Goal: Transaction & Acquisition: Purchase product/service

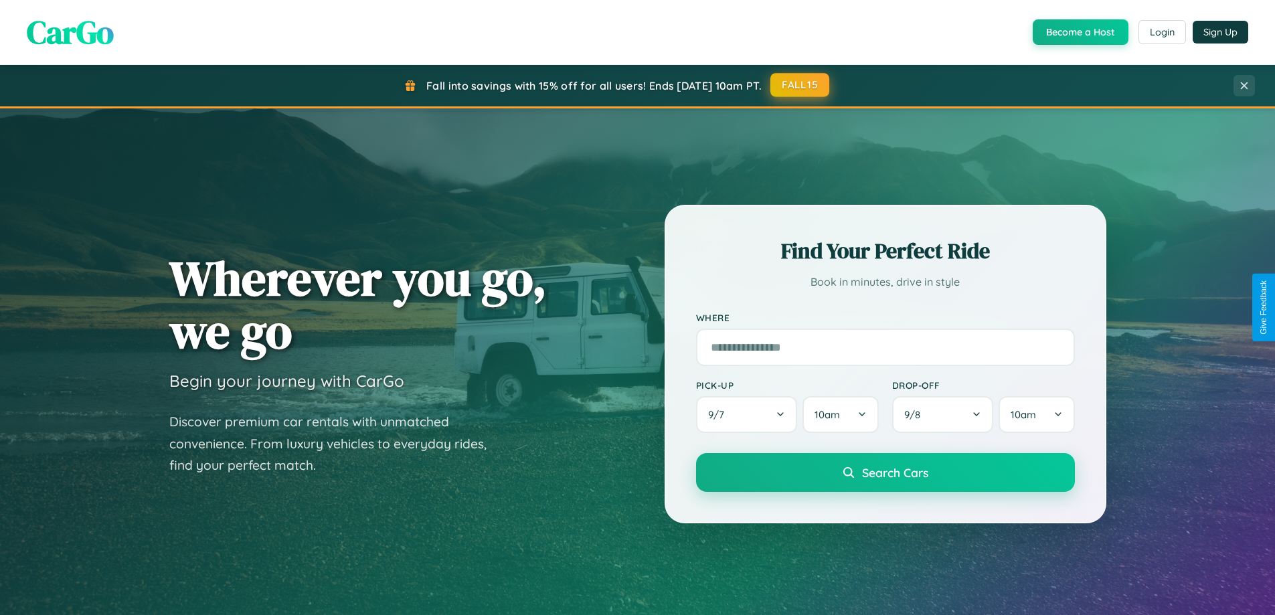
click at [801, 85] on button "FALL15" at bounding box center [800, 85] width 59 height 24
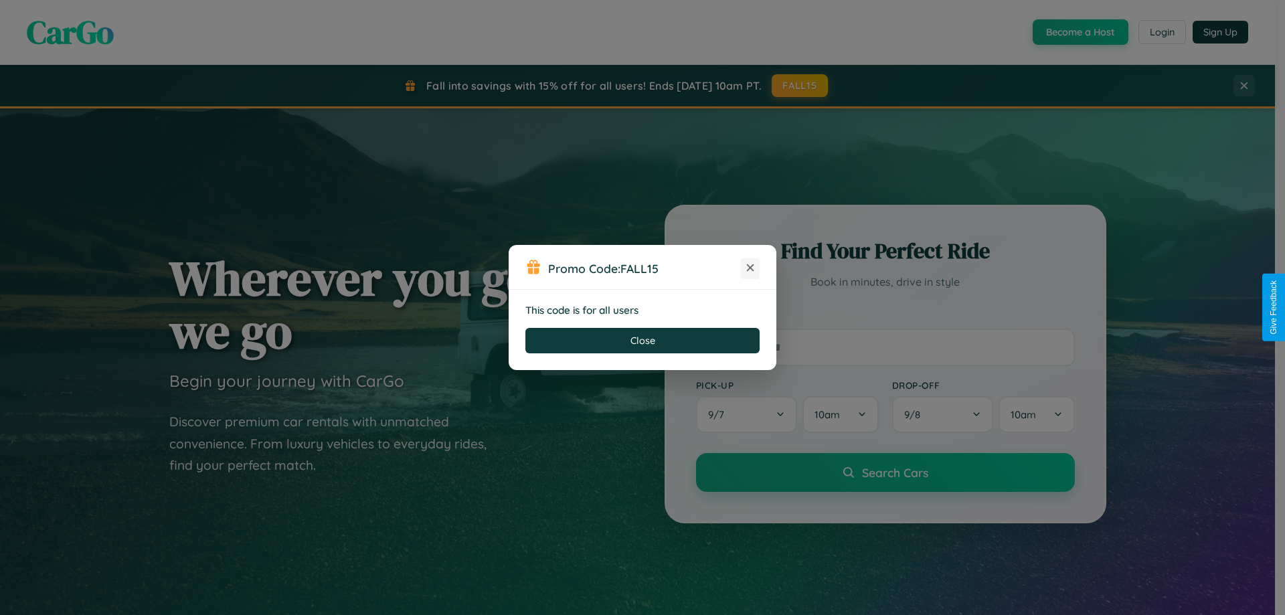
click at [751, 268] on icon at bounding box center [750, 267] width 13 height 13
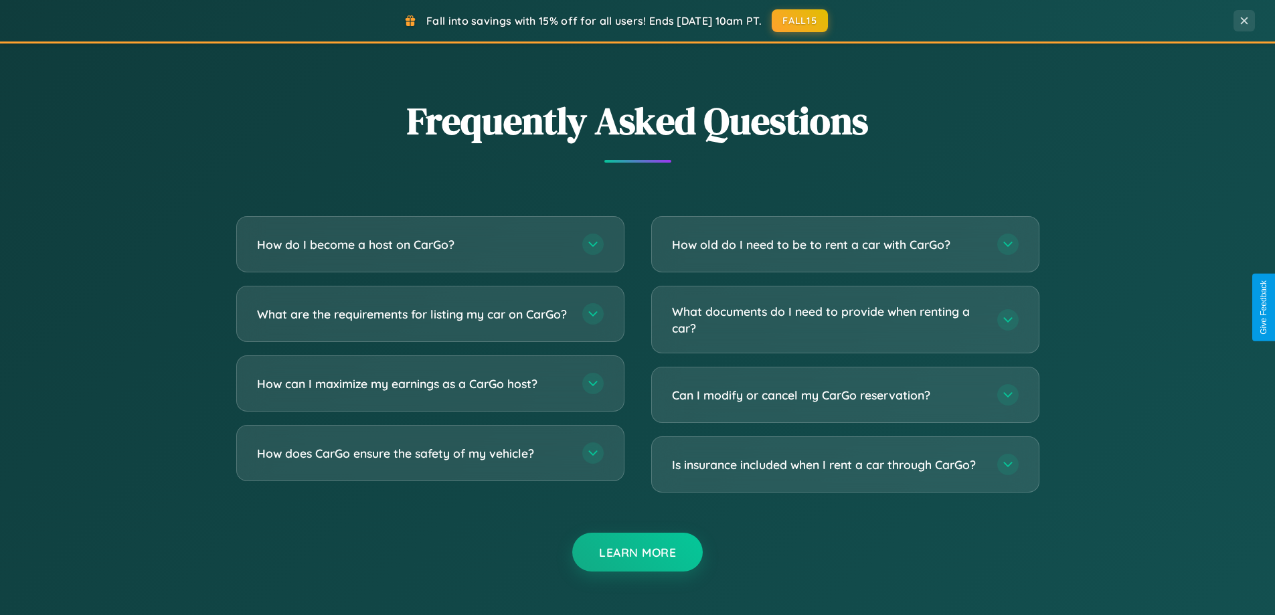
scroll to position [2576, 0]
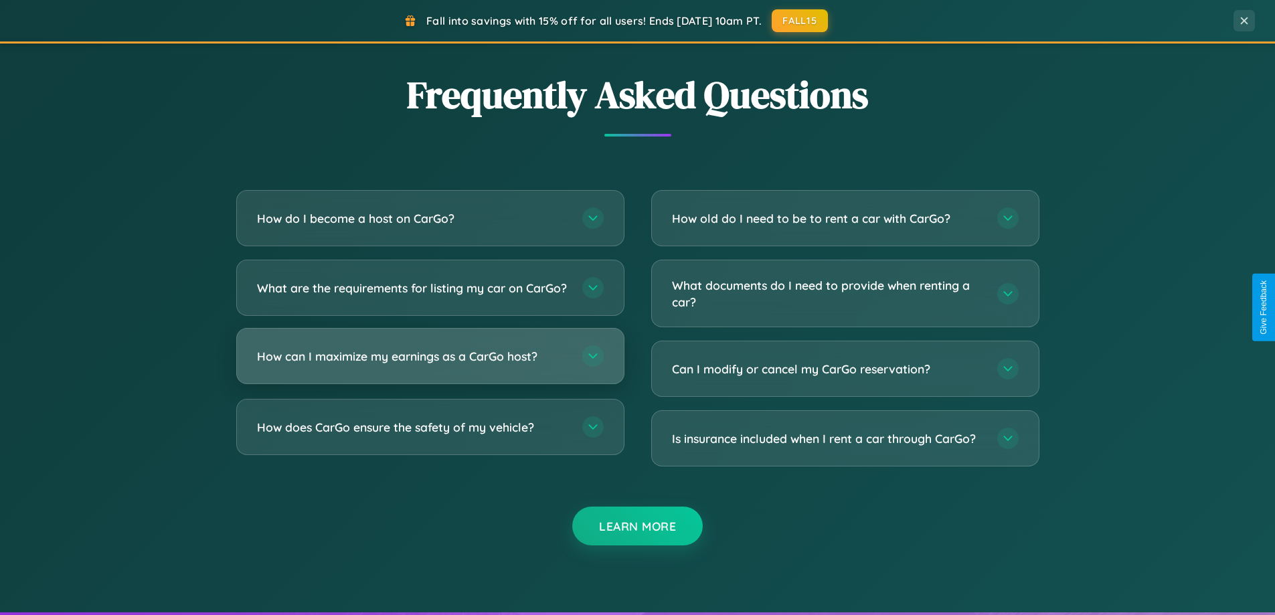
click at [430, 365] on h3 "How can I maximize my earnings as a CarGo host?" at bounding box center [413, 356] width 312 height 17
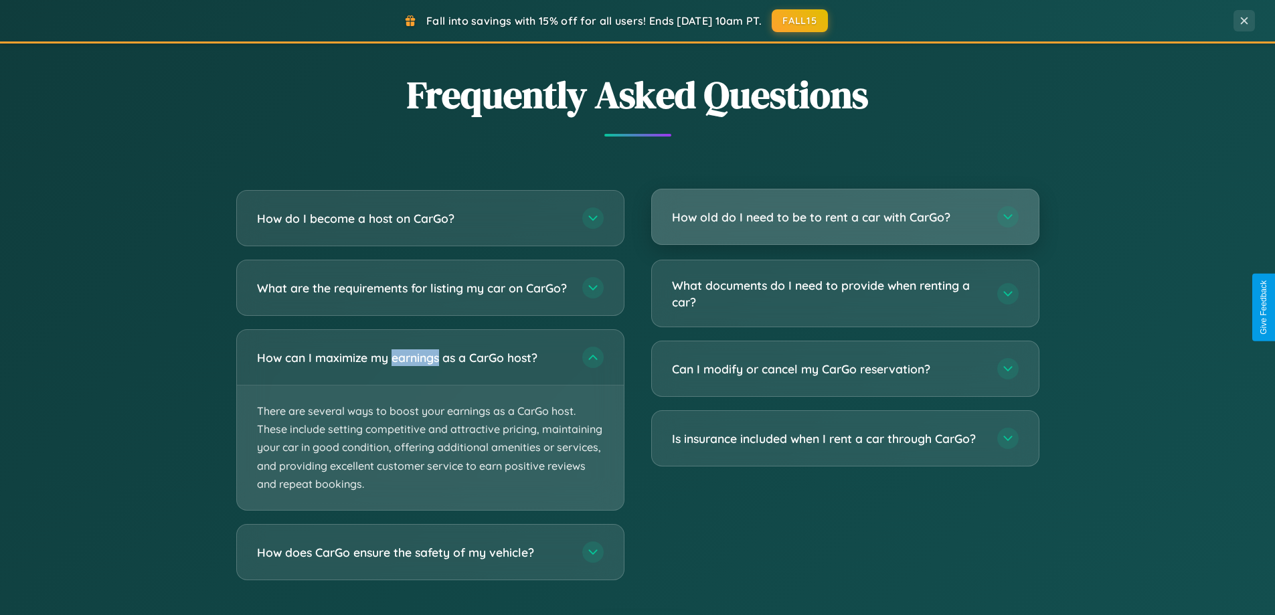
click at [845, 218] on h3 "How old do I need to be to rent a car with CarGo?" at bounding box center [828, 217] width 312 height 17
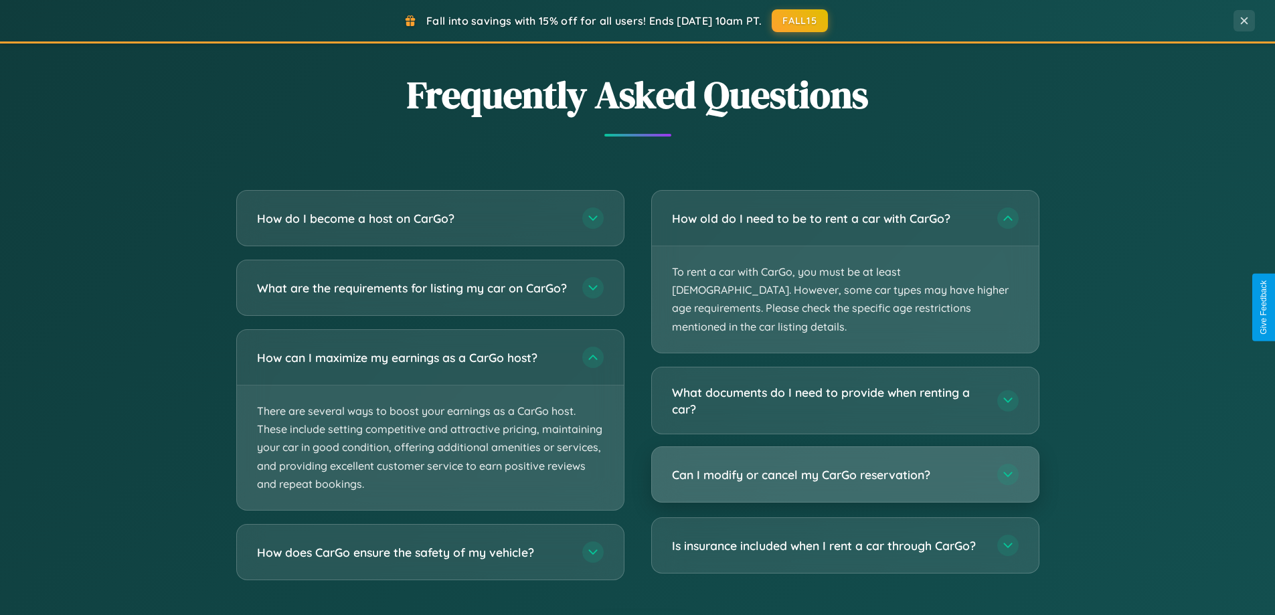
click at [845, 467] on h3 "Can I modify or cancel my CarGo reservation?" at bounding box center [828, 475] width 312 height 17
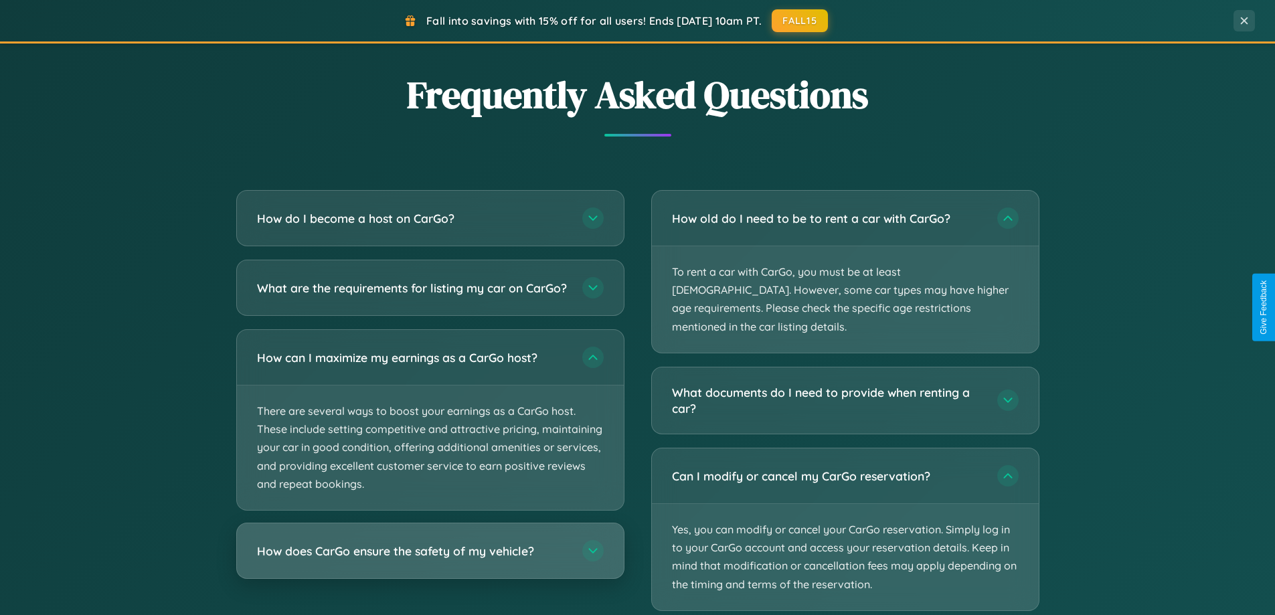
click at [430, 560] on h3 "How does CarGo ensure the safety of my vehicle?" at bounding box center [413, 551] width 312 height 17
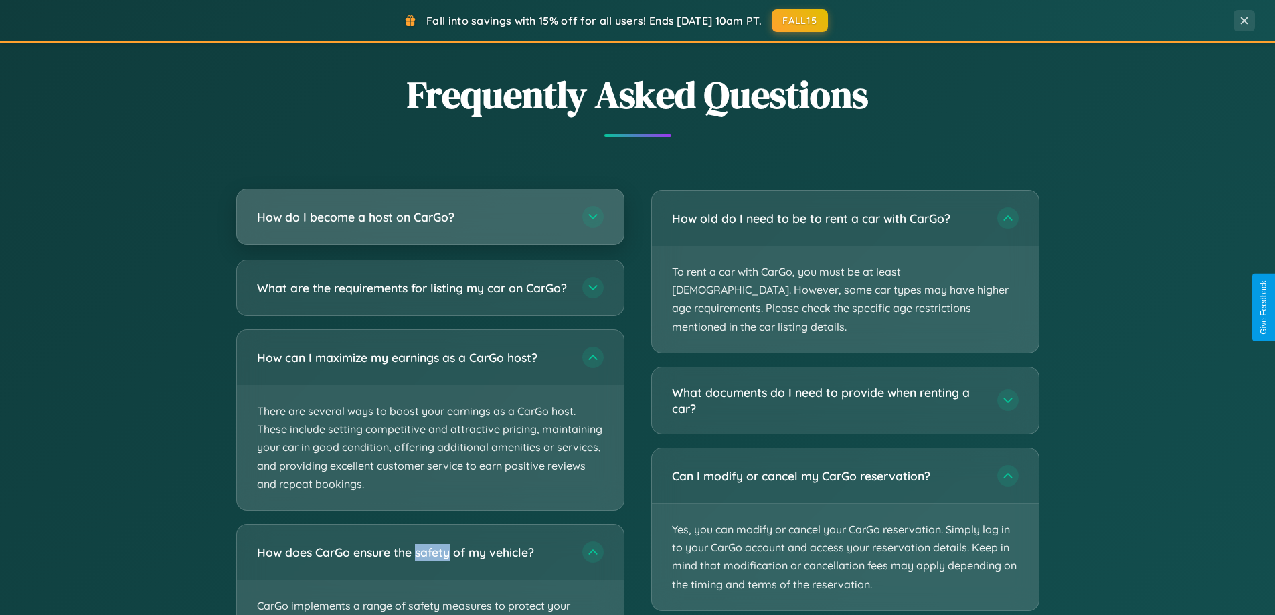
click at [430, 218] on h3 "How do I become a host on CarGo?" at bounding box center [413, 217] width 312 height 17
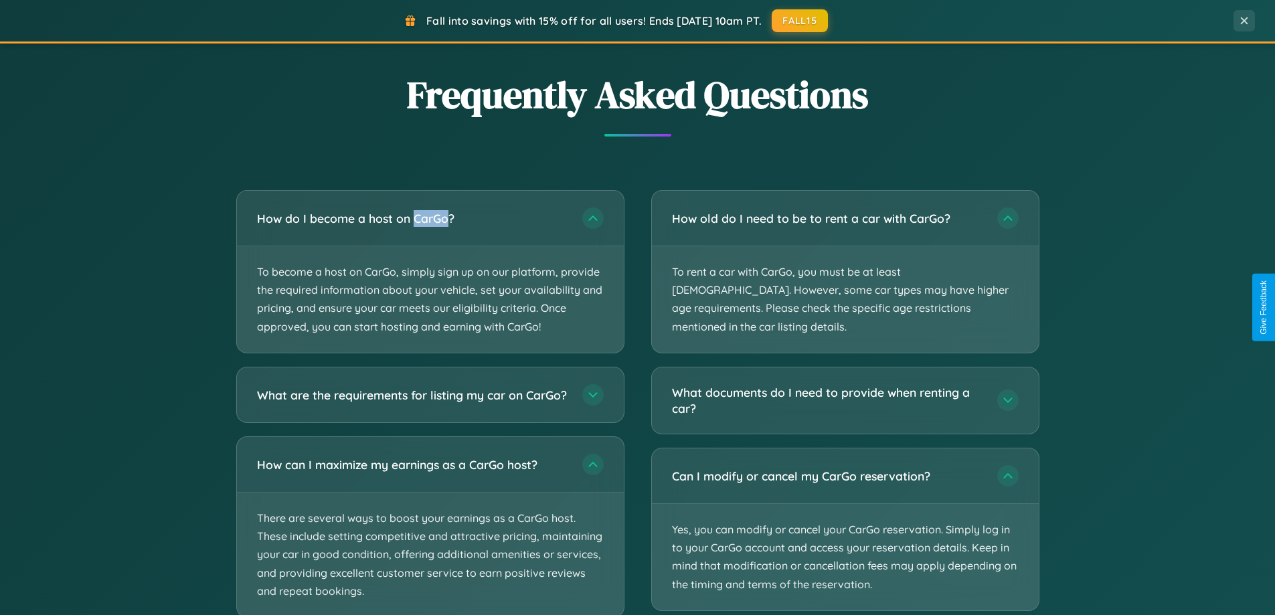
click at [801, 20] on button "FALL15" at bounding box center [800, 20] width 59 height 24
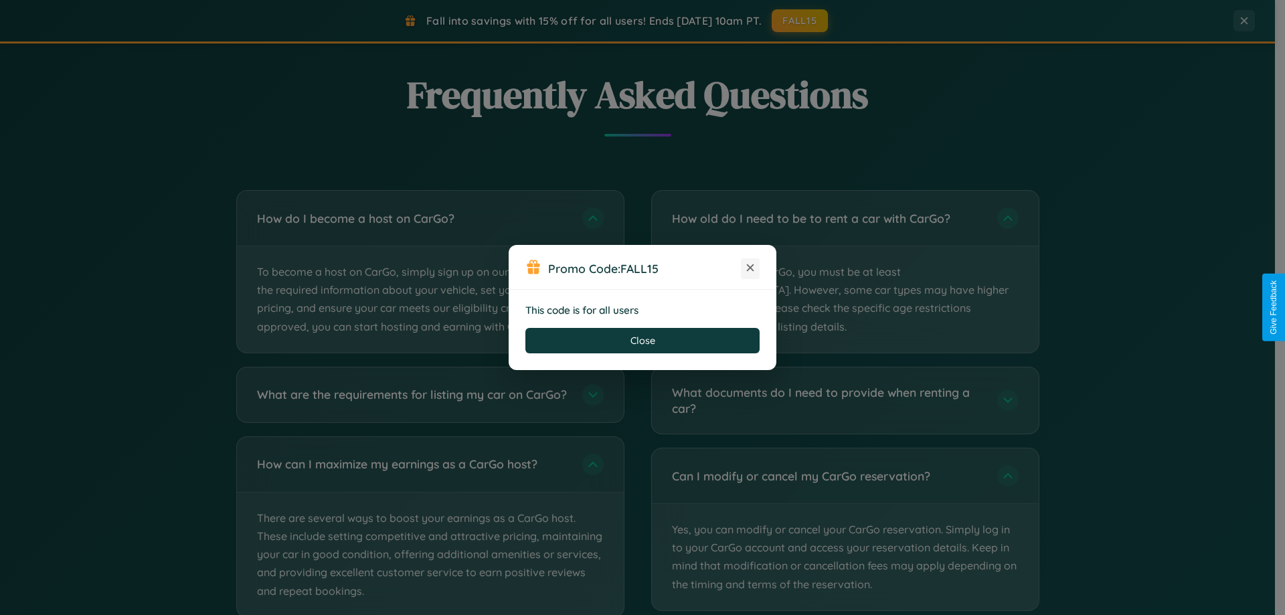
click at [751, 268] on icon at bounding box center [750, 267] width 13 height 13
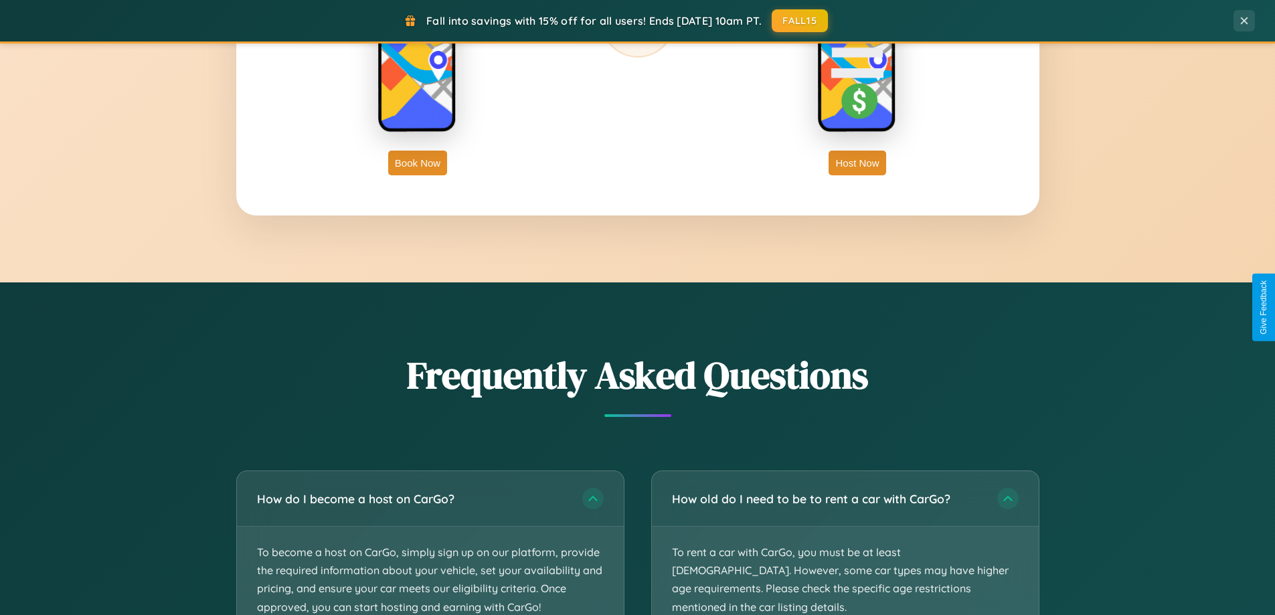
scroll to position [2151, 0]
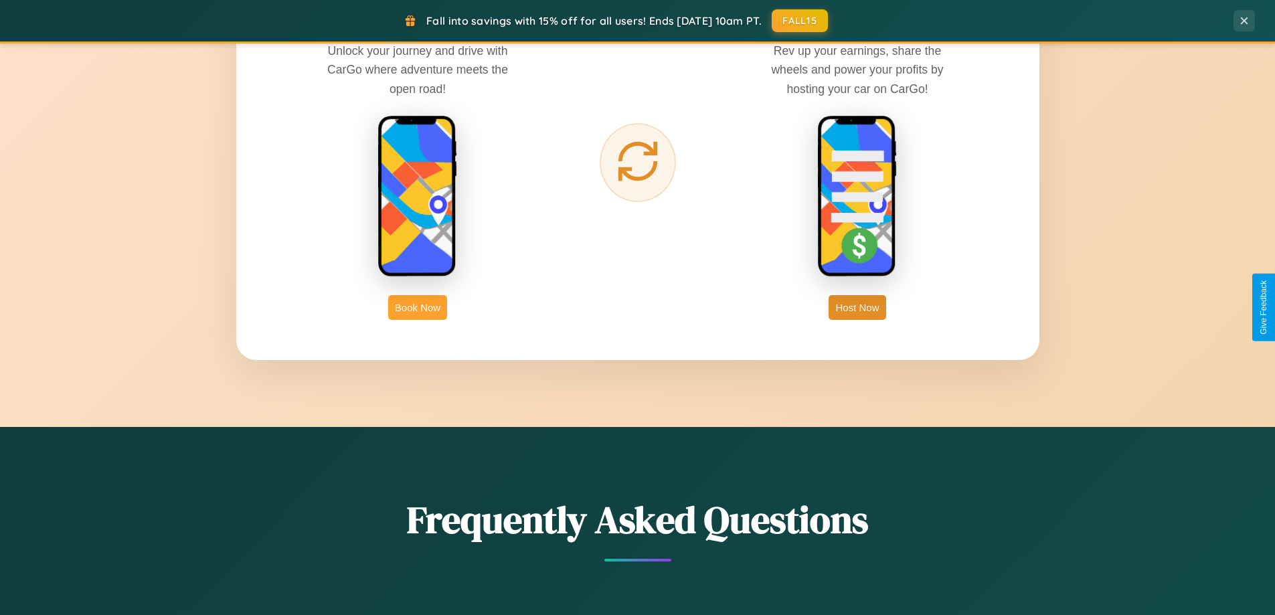
click at [418, 307] on button "Book Now" at bounding box center [417, 307] width 59 height 25
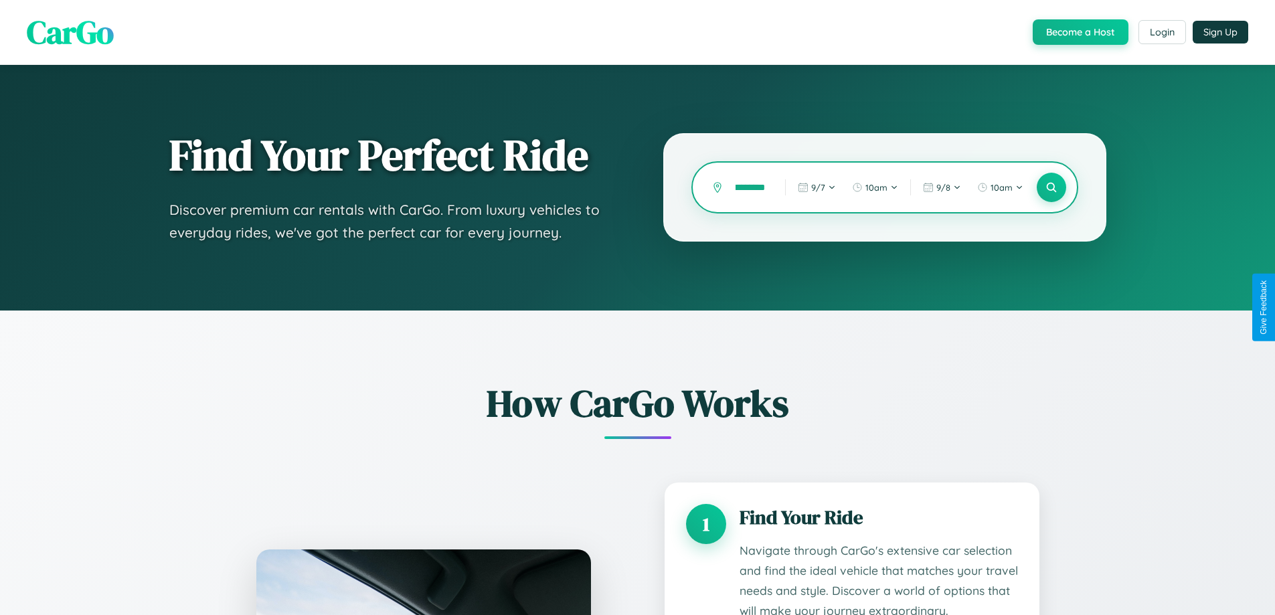
scroll to position [0, 18]
type input "*********"
click at [1051, 187] on icon at bounding box center [1051, 187] width 13 height 13
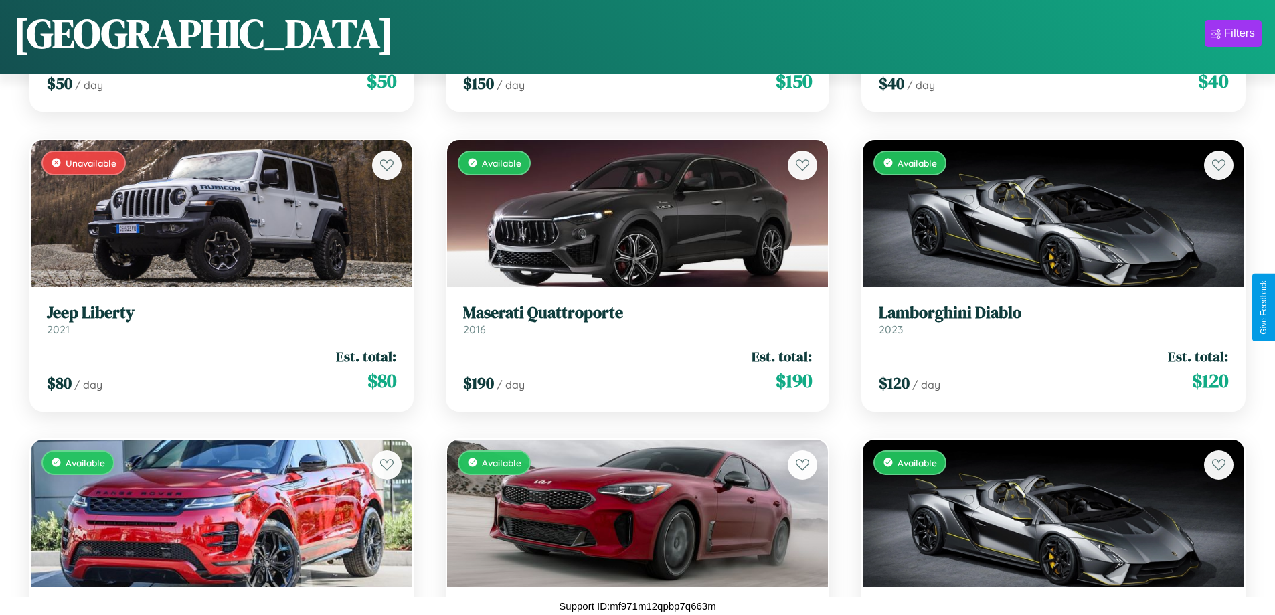
scroll to position [13980, 0]
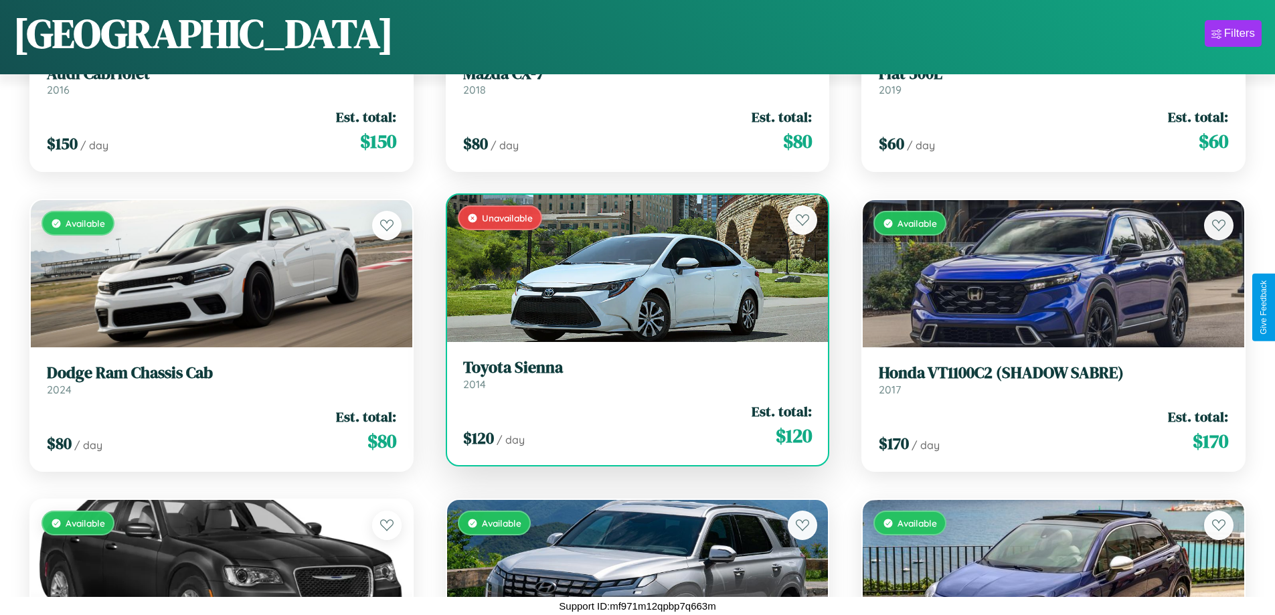
click at [632, 378] on link "Toyota Sienna 2014" at bounding box center [637, 374] width 349 height 33
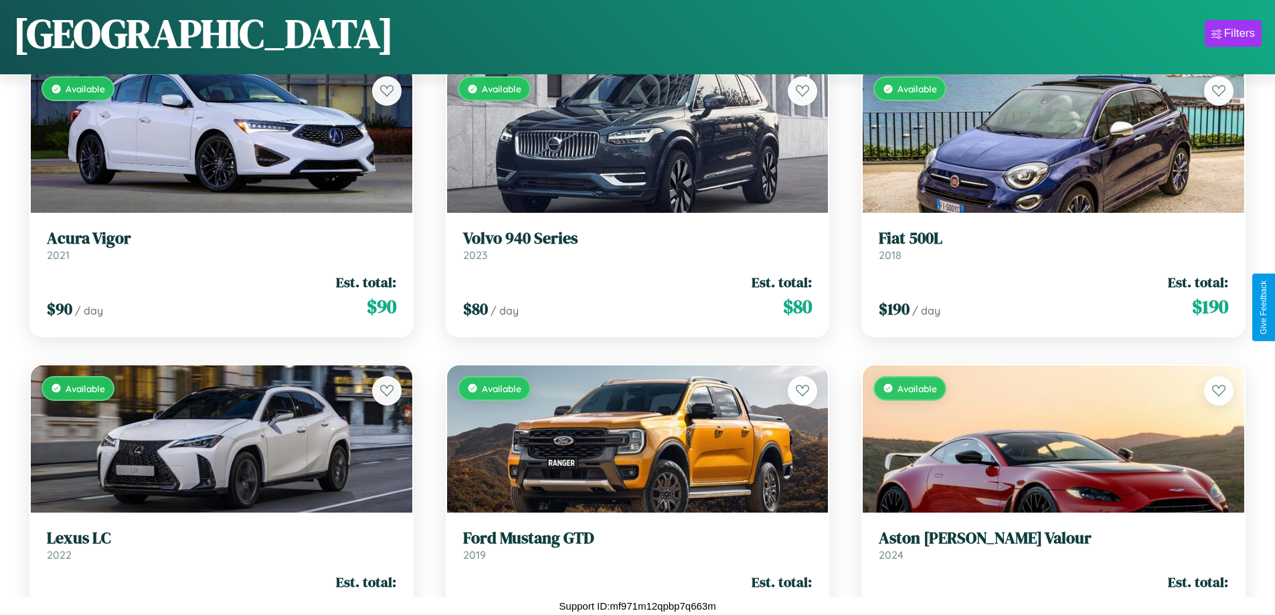
scroll to position [10682, 0]
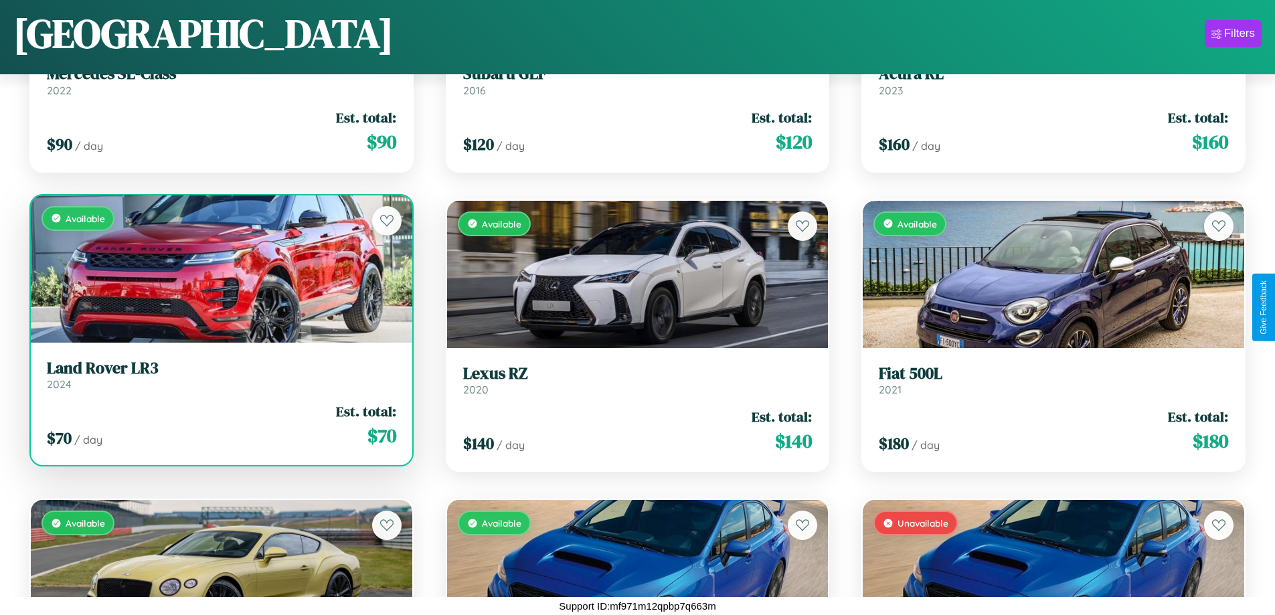
click at [220, 376] on h3 "Land Rover LR3" at bounding box center [221, 368] width 349 height 19
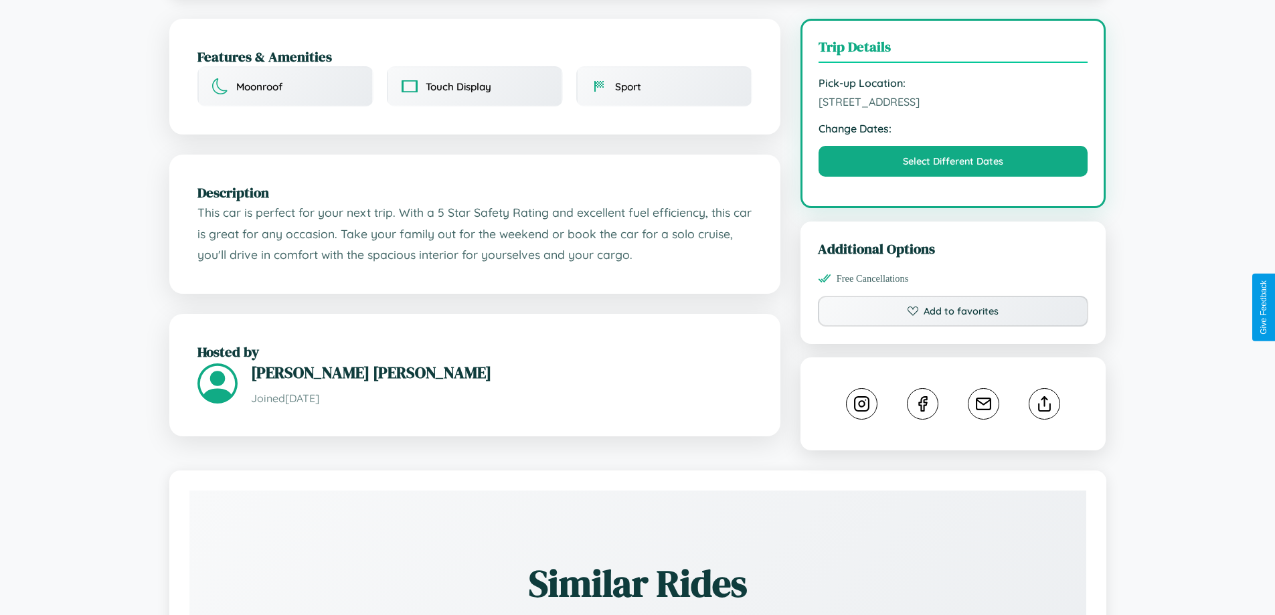
scroll to position [389, 0]
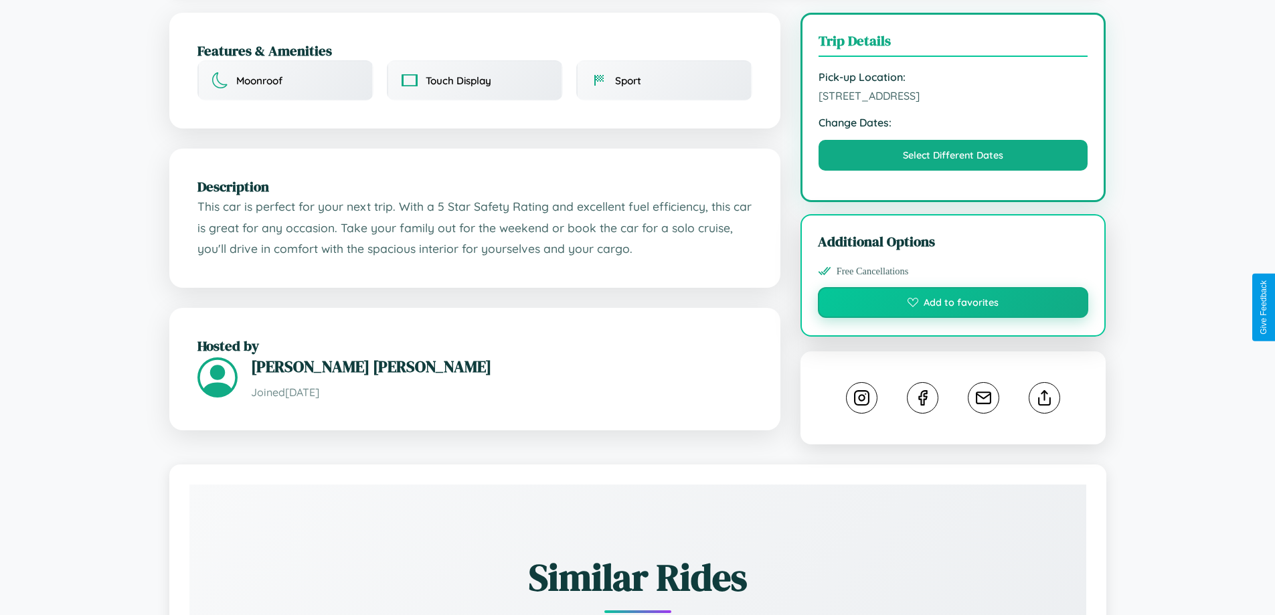
click at [953, 305] on button "Add to favorites" at bounding box center [953, 302] width 271 height 31
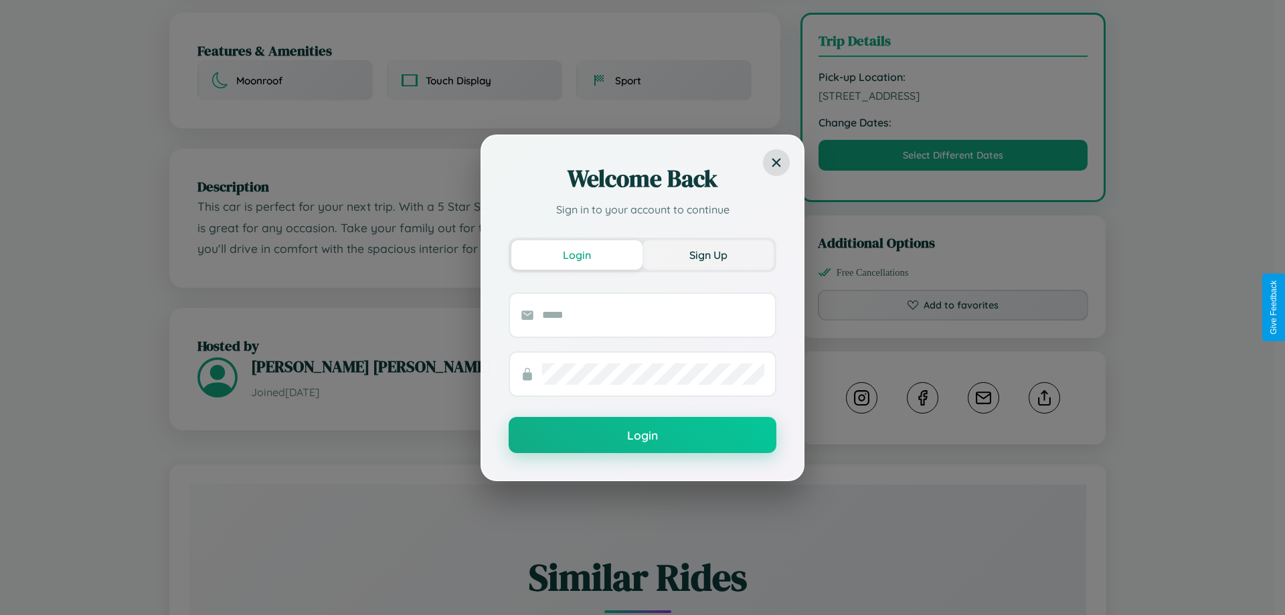
click at [708, 254] on button "Sign Up" at bounding box center [708, 254] width 131 height 29
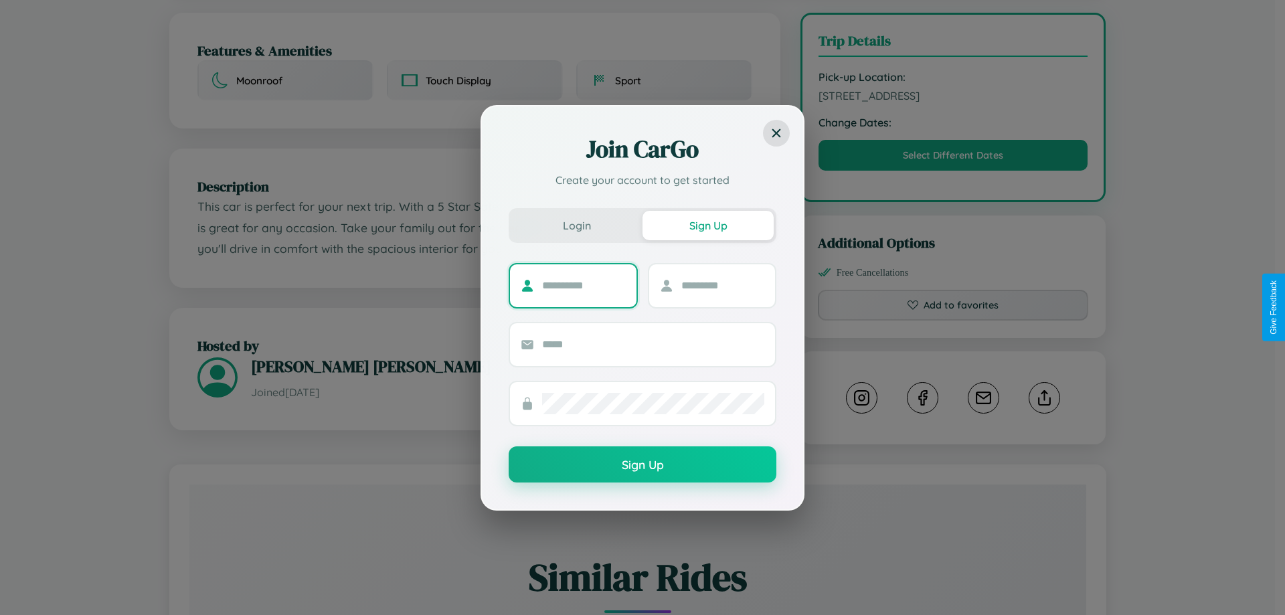
click at [584, 285] on input "text" at bounding box center [584, 285] width 84 height 21
type input "******"
click at [722, 285] on input "text" at bounding box center [724, 285] width 84 height 21
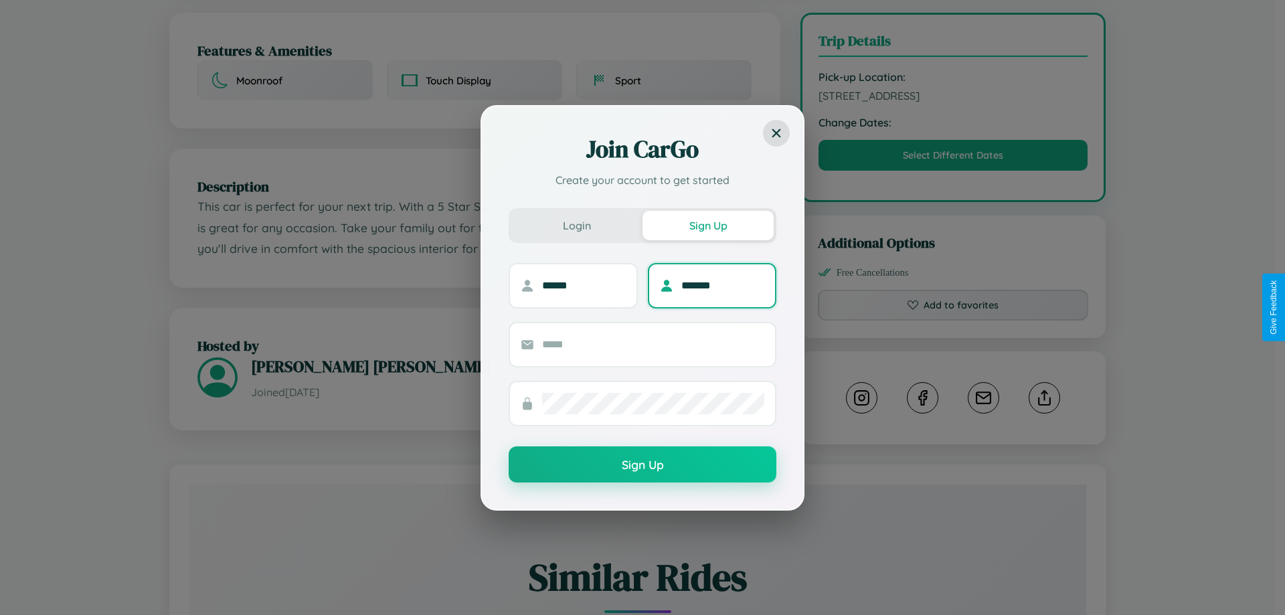
type input "*******"
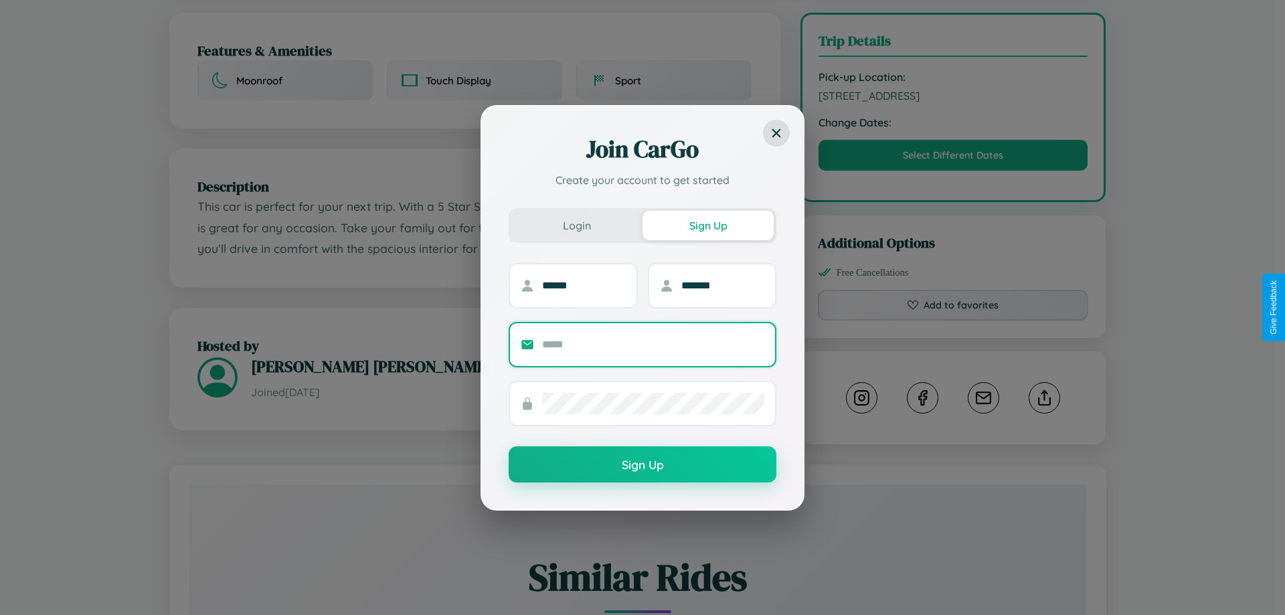
click at [653, 344] on input "text" at bounding box center [653, 344] width 222 height 21
type input "**********"
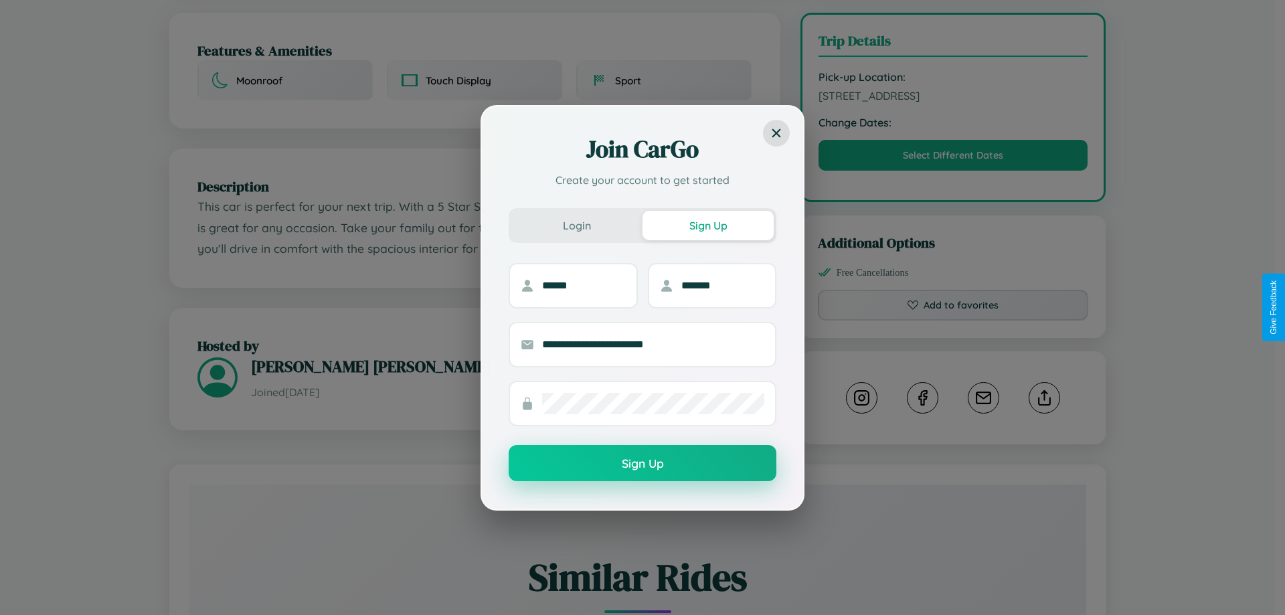
click at [643, 464] on button "Sign Up" at bounding box center [643, 463] width 268 height 36
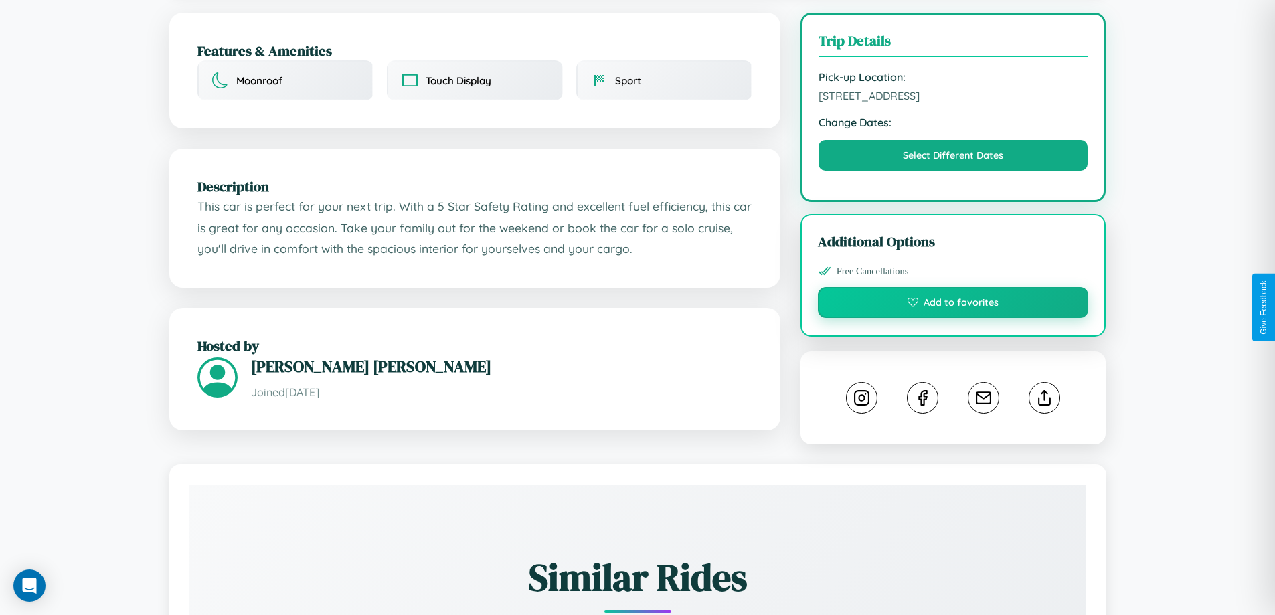
click at [953, 305] on button "Add to favorites" at bounding box center [953, 302] width 271 height 31
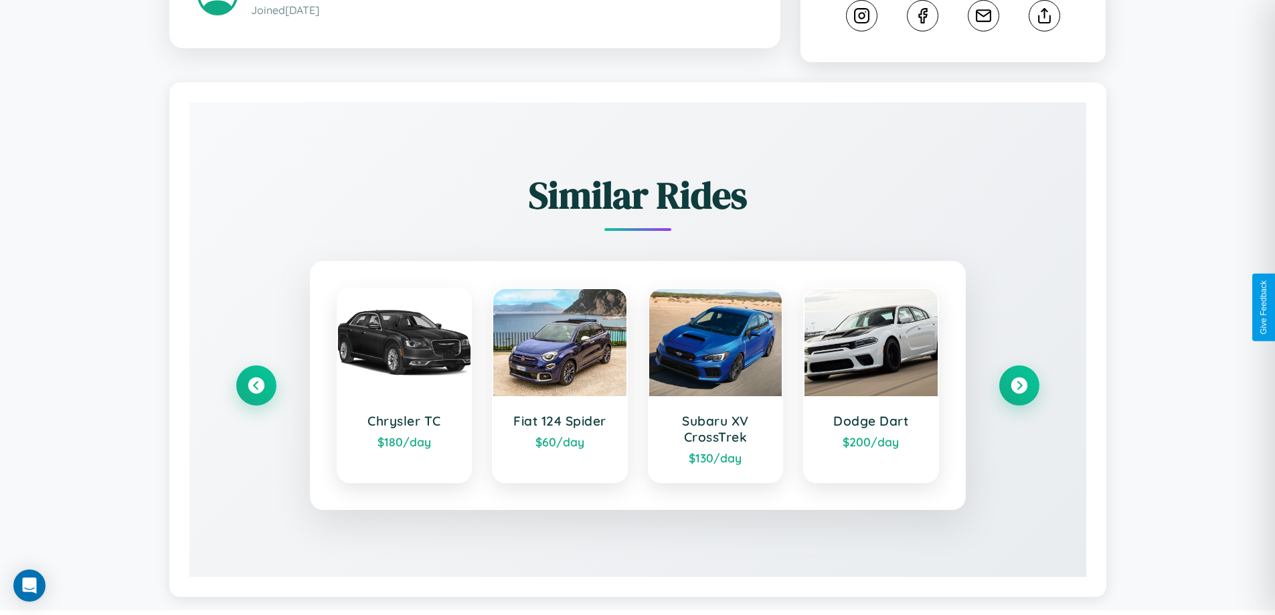
scroll to position [787, 0]
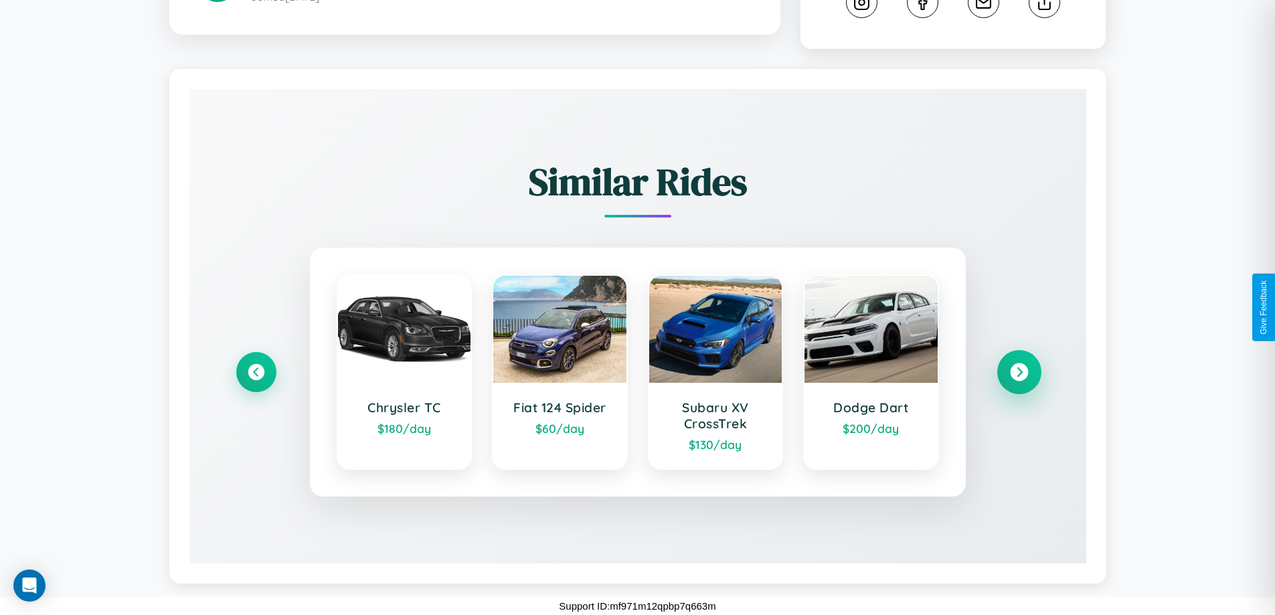
click at [1019, 372] on icon at bounding box center [1019, 373] width 18 height 18
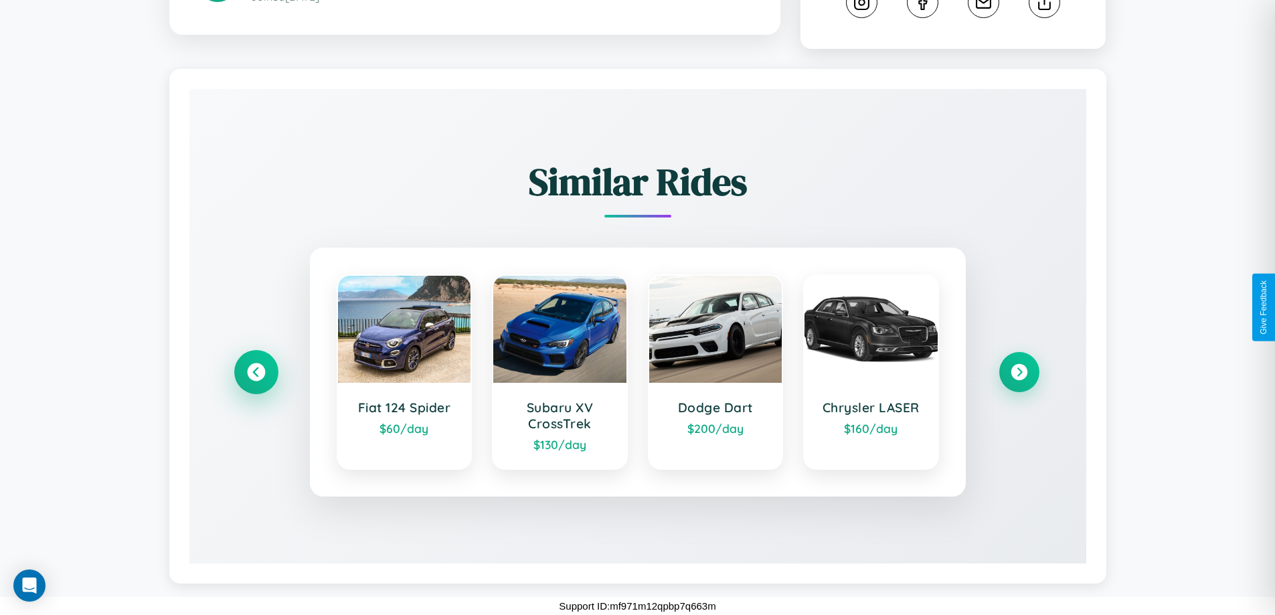
click at [256, 372] on icon at bounding box center [256, 373] width 18 height 18
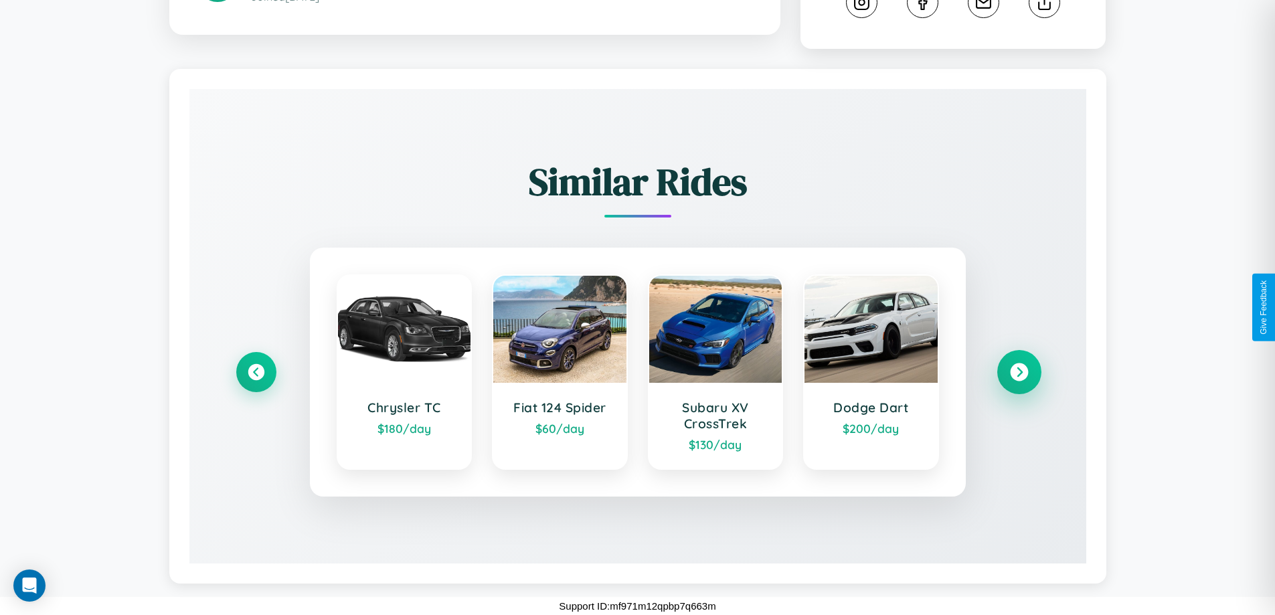
click at [1019, 372] on icon at bounding box center [1019, 373] width 18 height 18
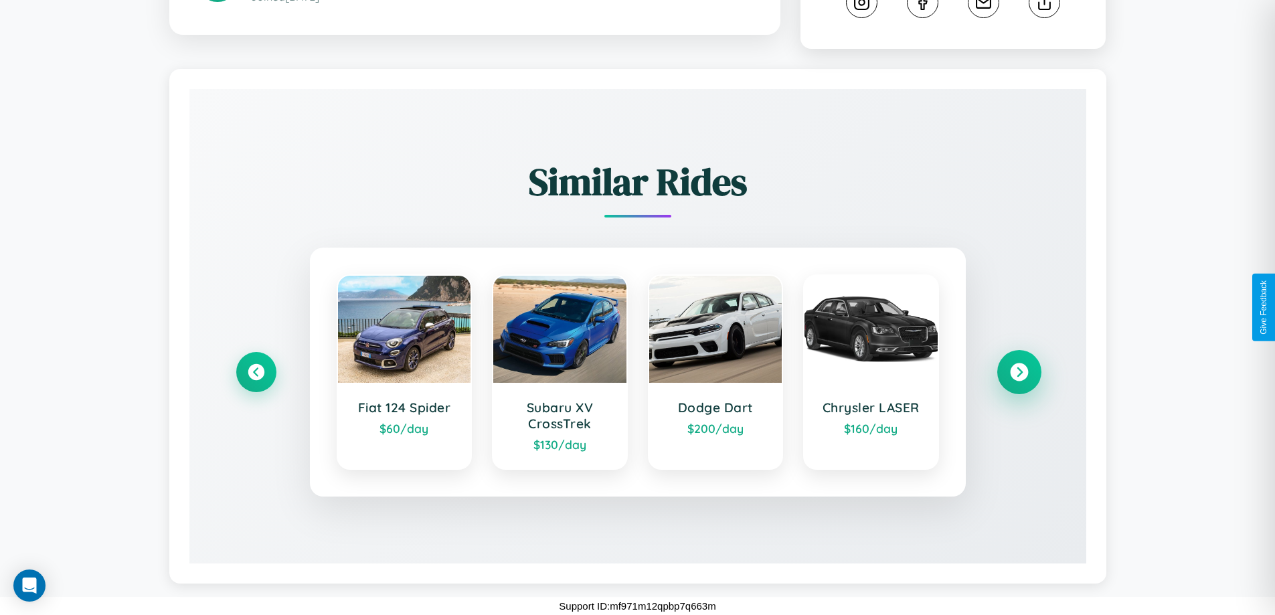
click at [1019, 372] on icon at bounding box center [1019, 373] width 18 height 18
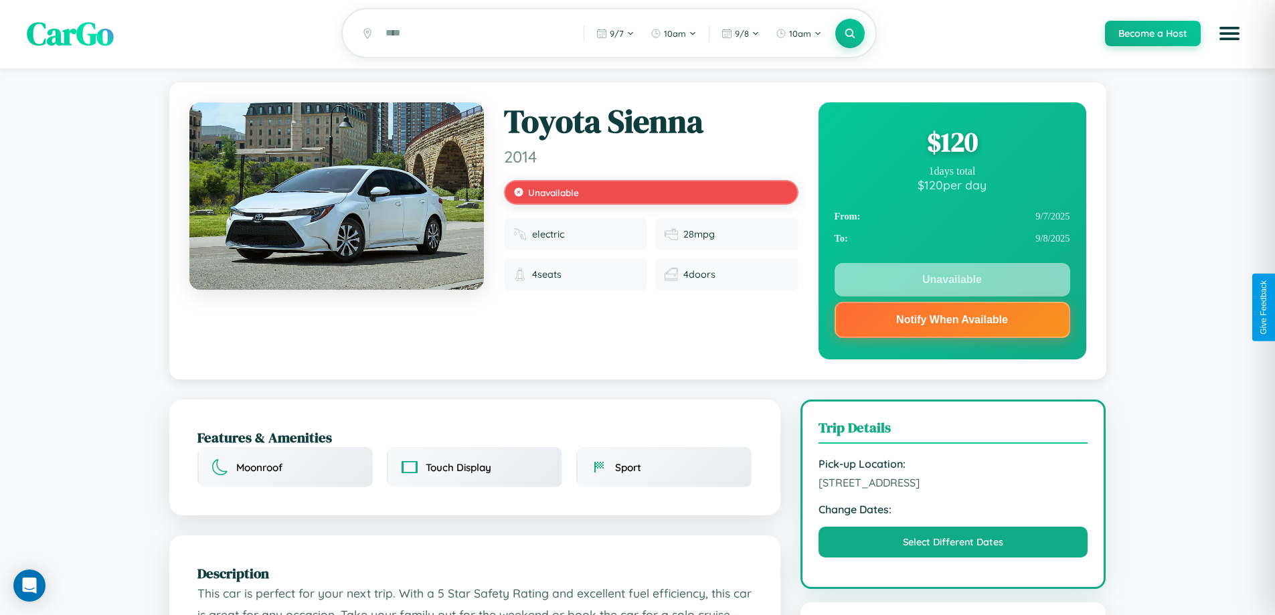
scroll to position [0, 0]
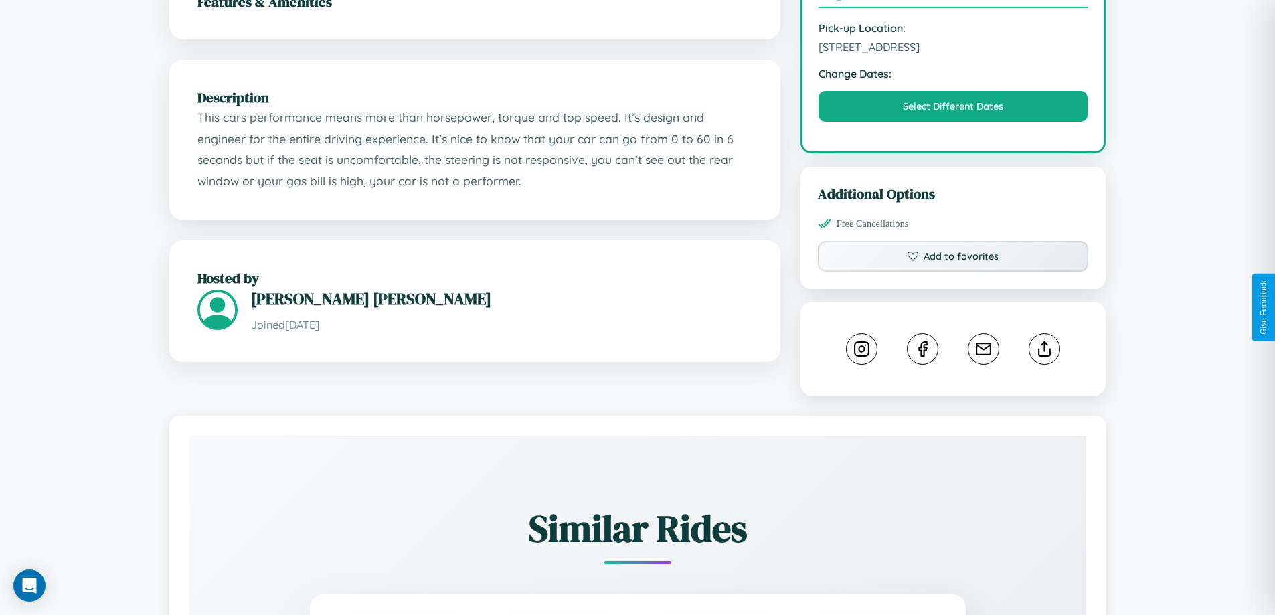
scroll to position [440, 0]
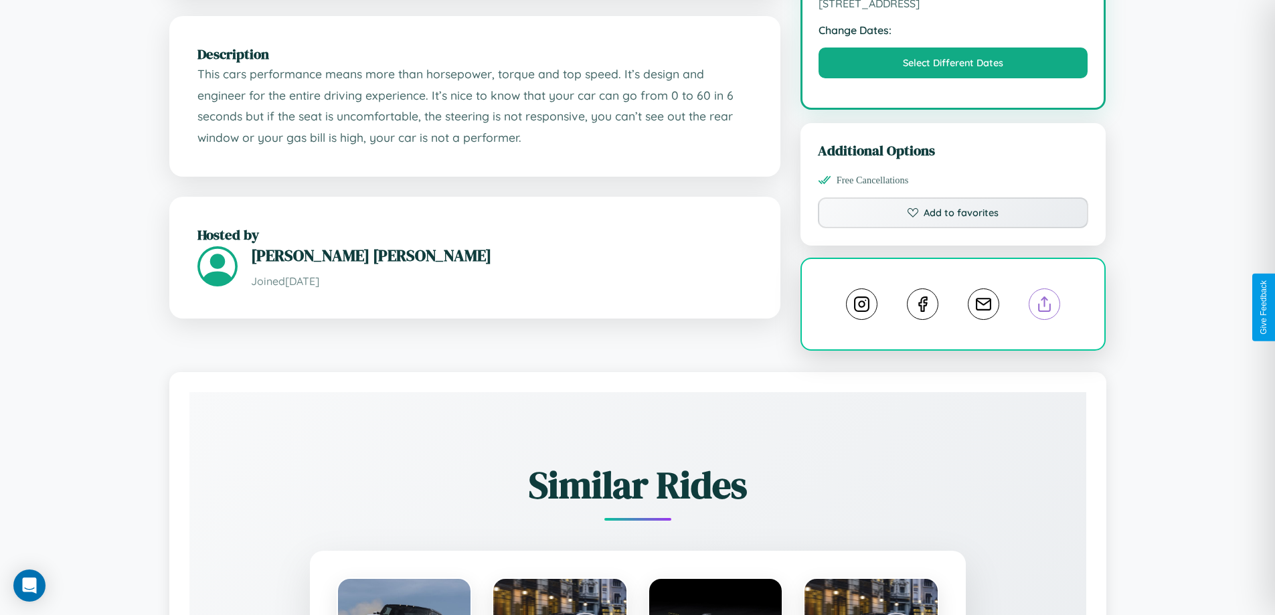
click at [1045, 306] on line at bounding box center [1045, 301] width 0 height 9
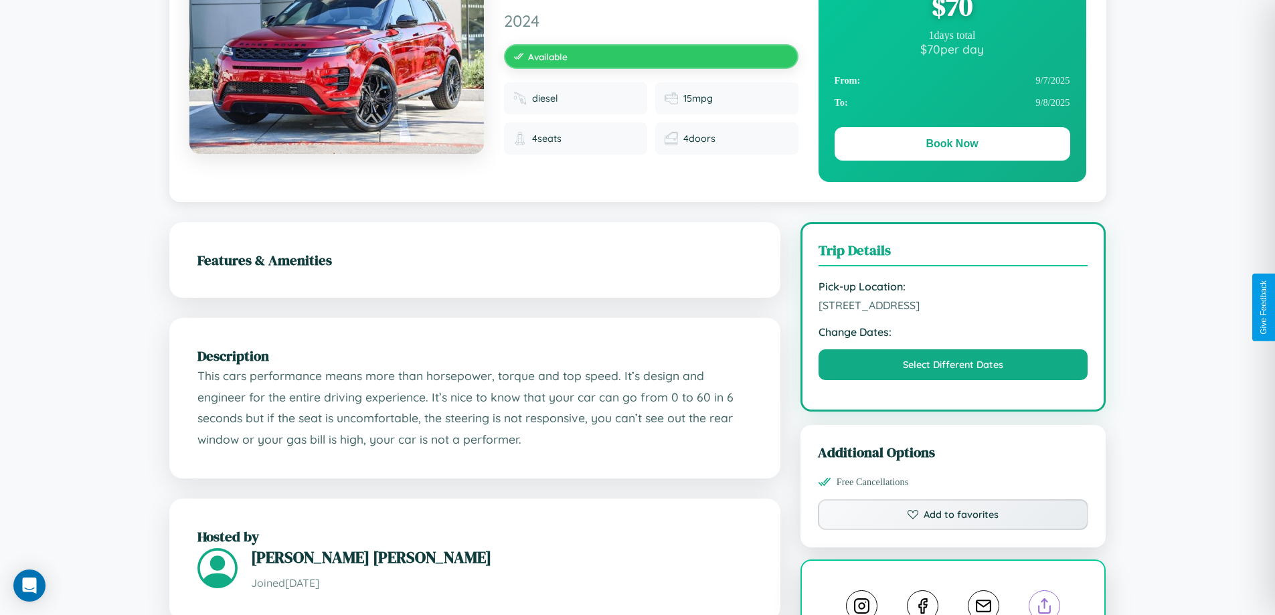
scroll to position [137, 0]
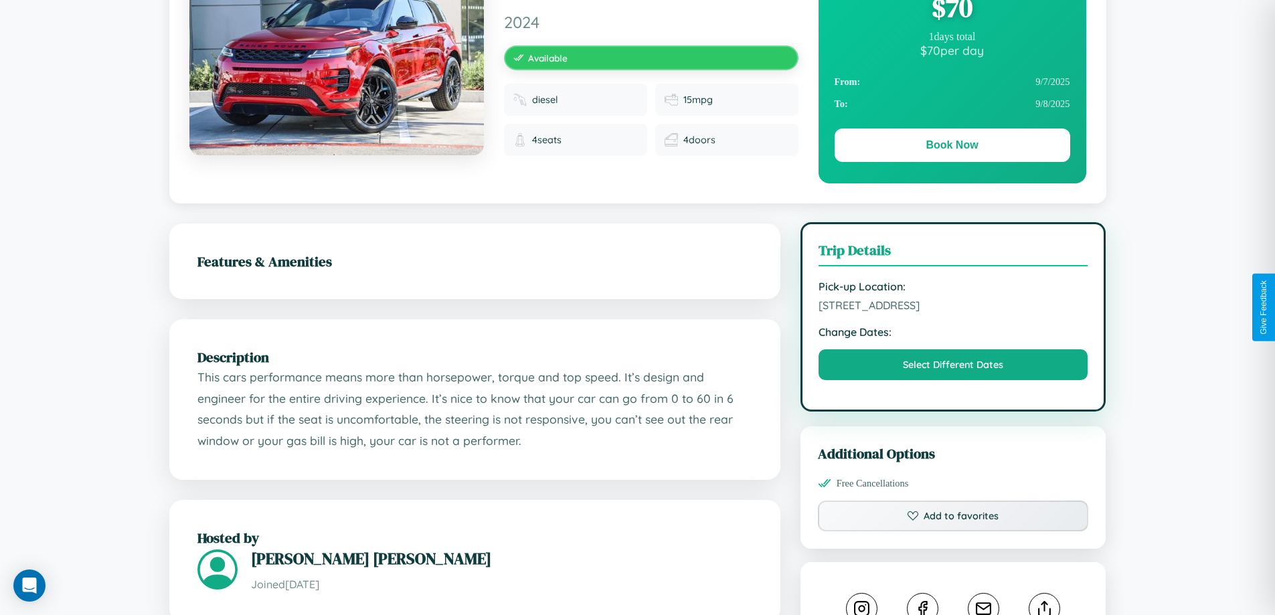
click at [953, 307] on span "623 First Street Stockholm 97494 Sweden" at bounding box center [954, 305] width 270 height 13
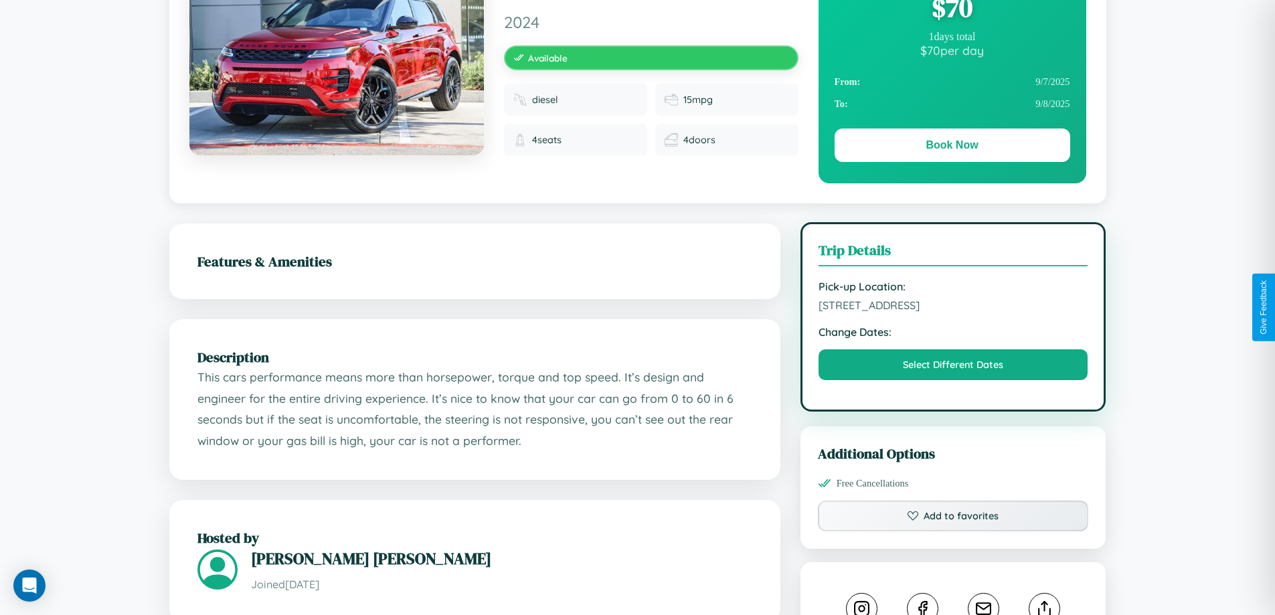
click at [953, 307] on span "623 First Street Stockholm 97494 Sweden" at bounding box center [954, 305] width 270 height 13
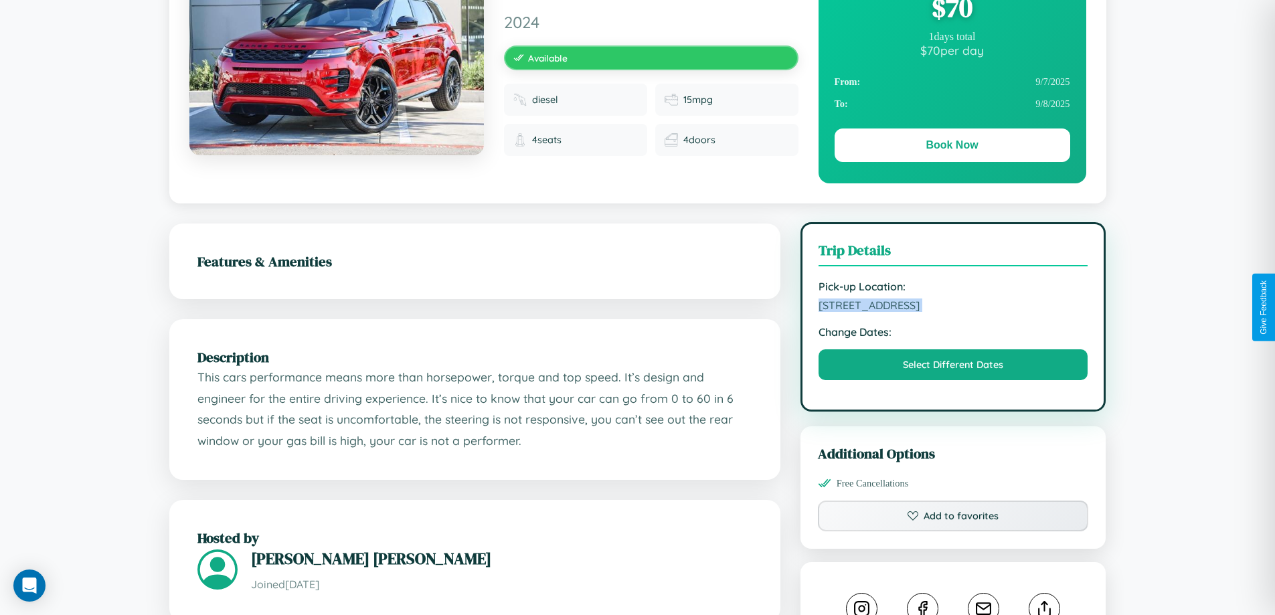
click at [953, 307] on span "623 First Street Stockholm 97494 Sweden" at bounding box center [954, 305] width 270 height 13
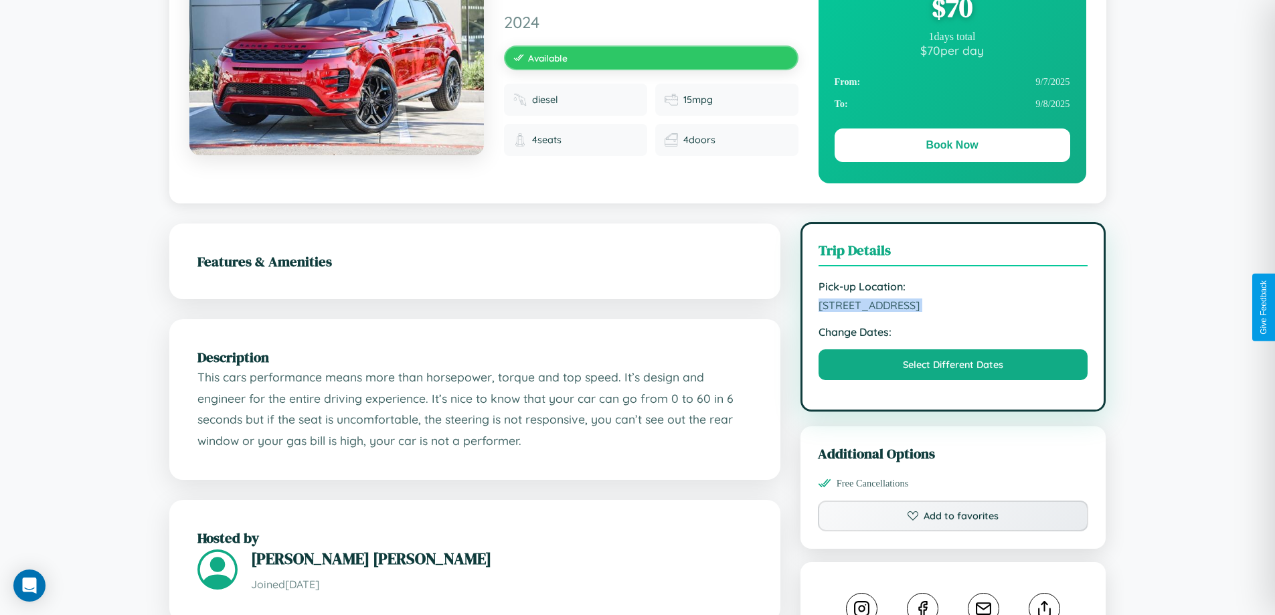
click at [953, 307] on span "623 First Street Stockholm 97494 Sweden" at bounding box center [954, 305] width 270 height 13
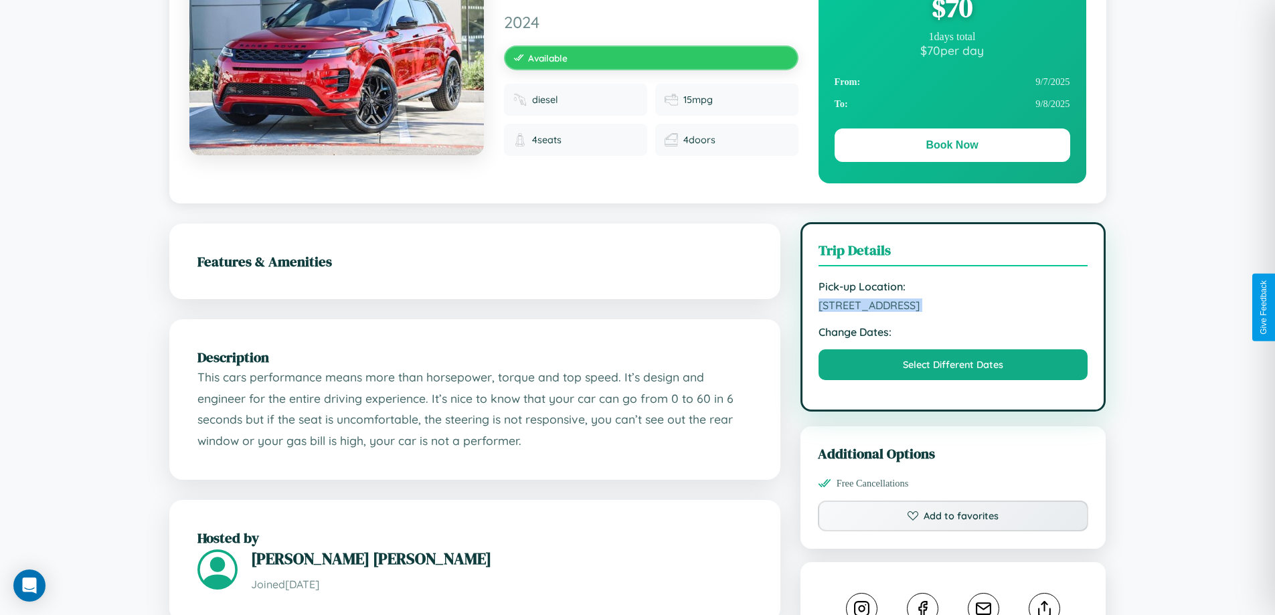
click at [953, 307] on span "623 First Street Stockholm 97494 Sweden" at bounding box center [954, 305] width 270 height 13
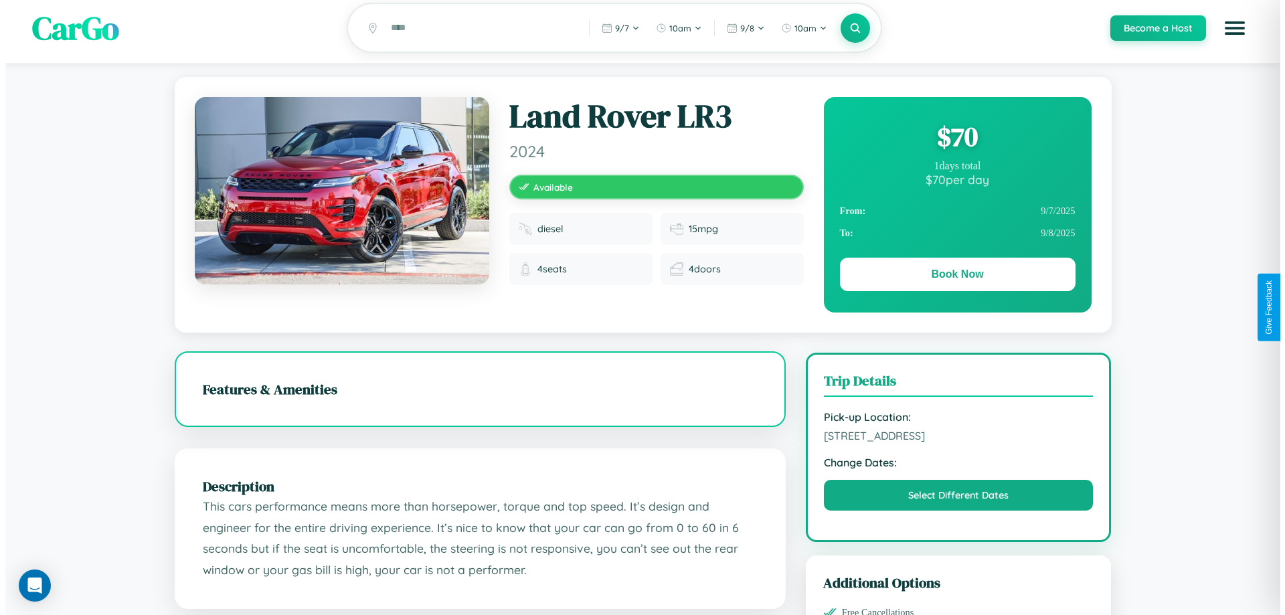
scroll to position [0, 0]
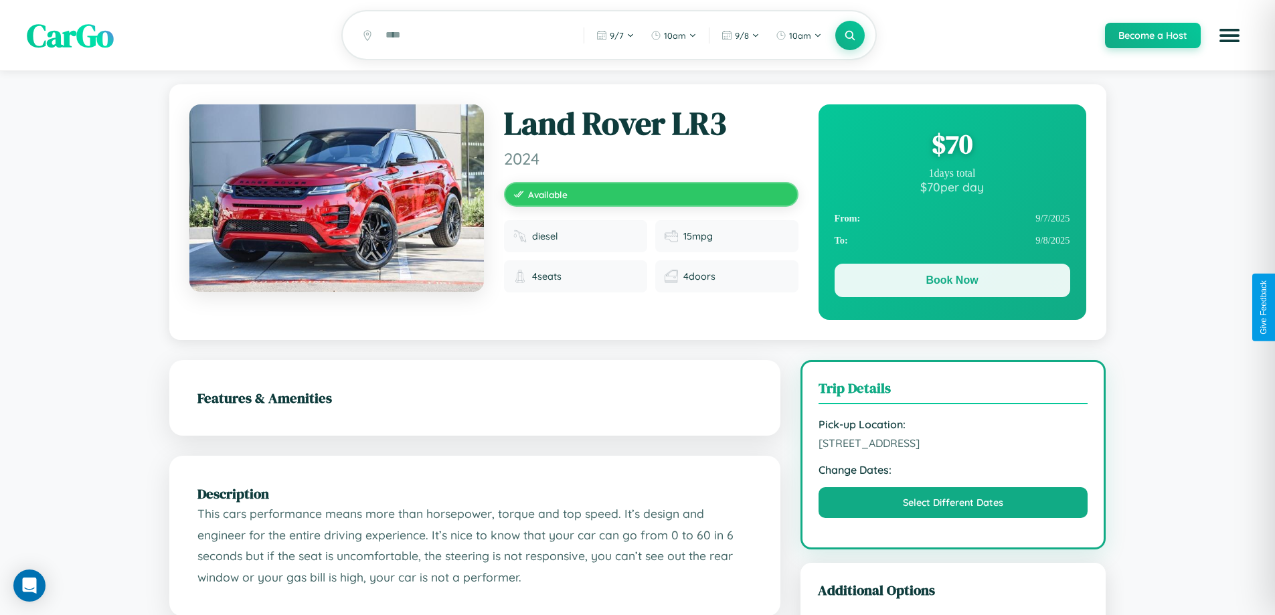
click at [952, 283] on button "Book Now" at bounding box center [953, 280] width 236 height 33
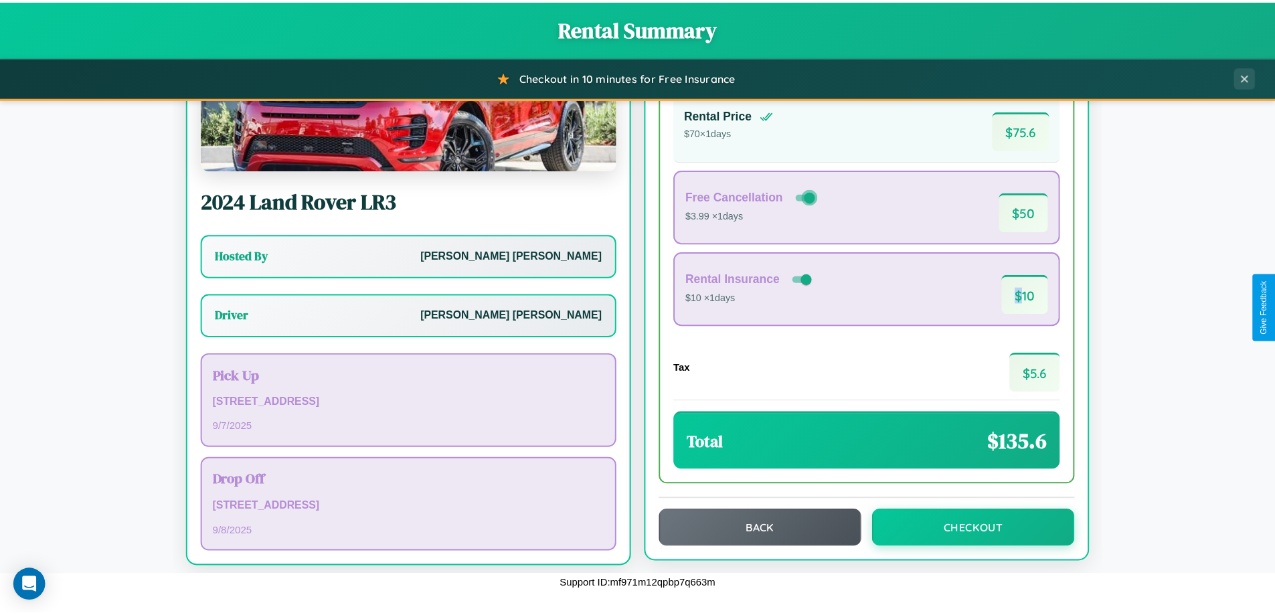
scroll to position [96, 0]
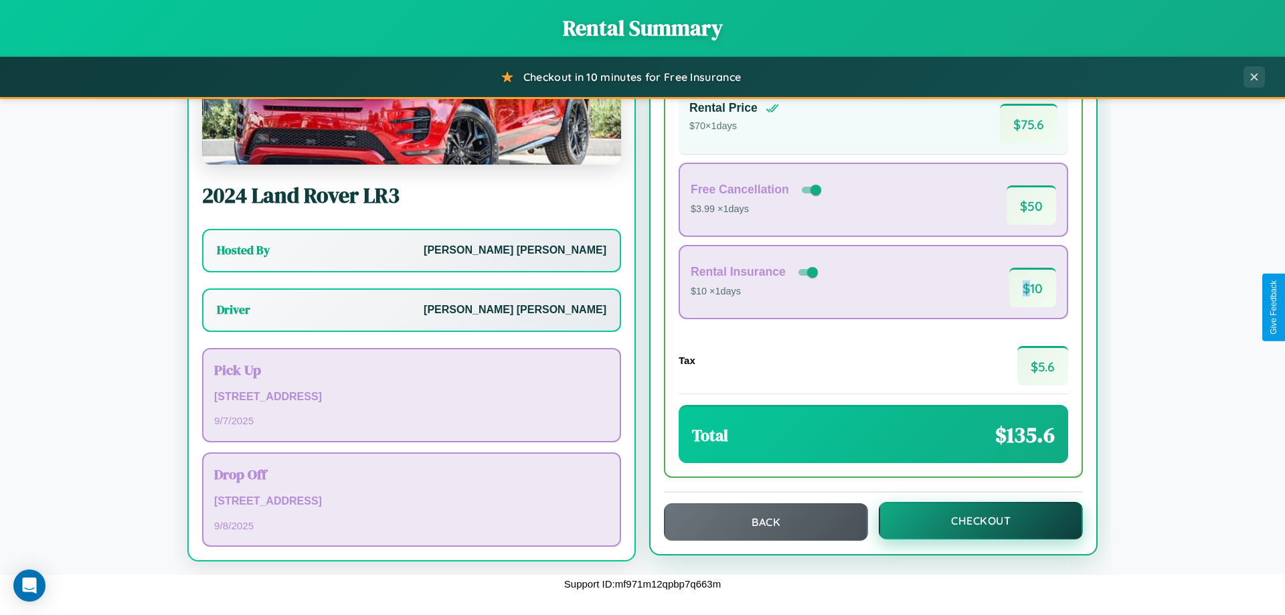
click at [972, 521] on button "Checkout" at bounding box center [981, 520] width 204 height 37
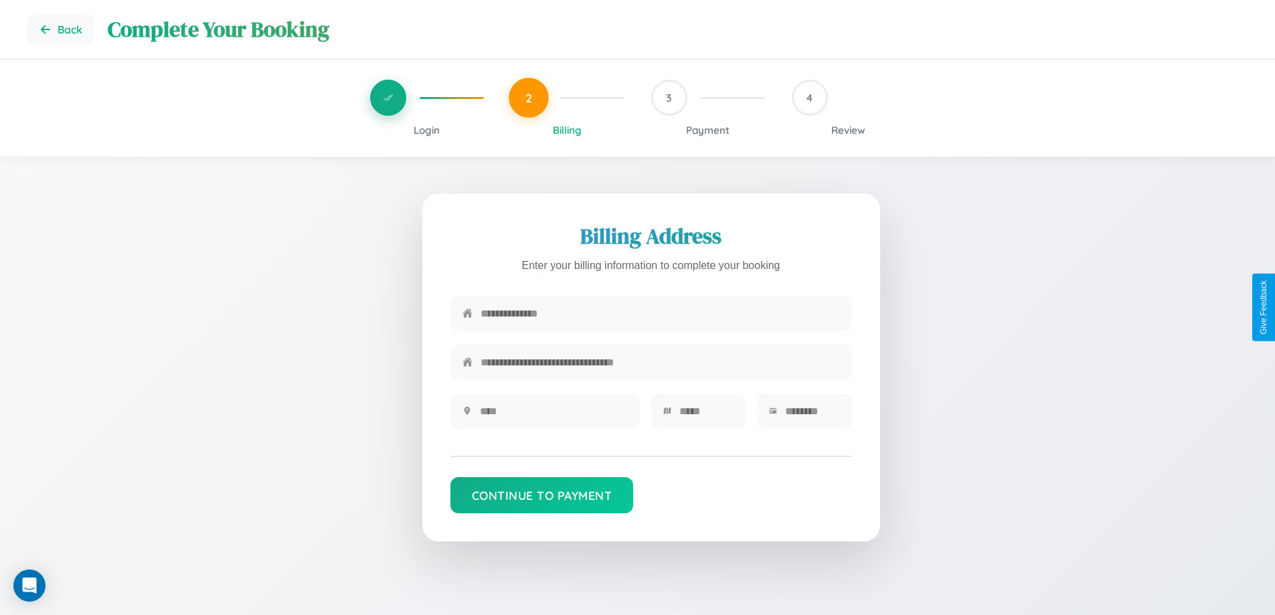
click at [660, 315] on input "text" at bounding box center [661, 313] width 360 height 33
type input "**********"
click at [554, 416] on input "text" at bounding box center [554, 411] width 149 height 33
type input "********"
click at [706, 416] on input "text" at bounding box center [707, 411] width 55 height 33
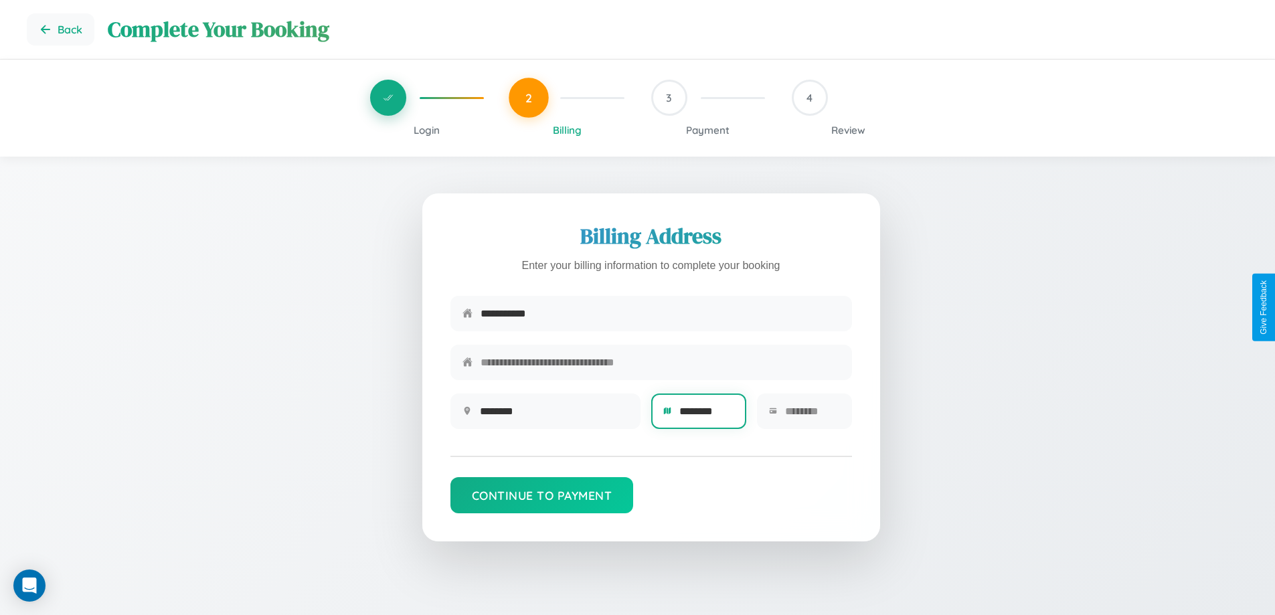
type input "********"
click at [812, 416] on input "text" at bounding box center [812, 411] width 55 height 33
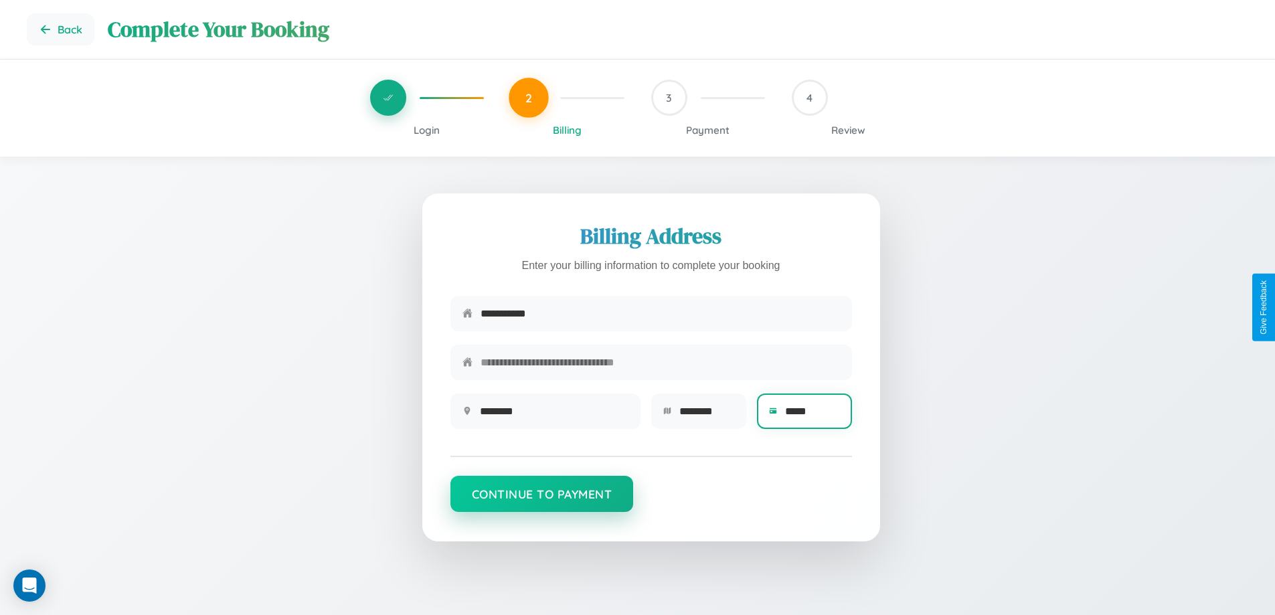
type input "*****"
click at [542, 501] on button "Continue to Payment" at bounding box center [542, 494] width 183 height 36
